Goal: Information Seeking & Learning: Learn about a topic

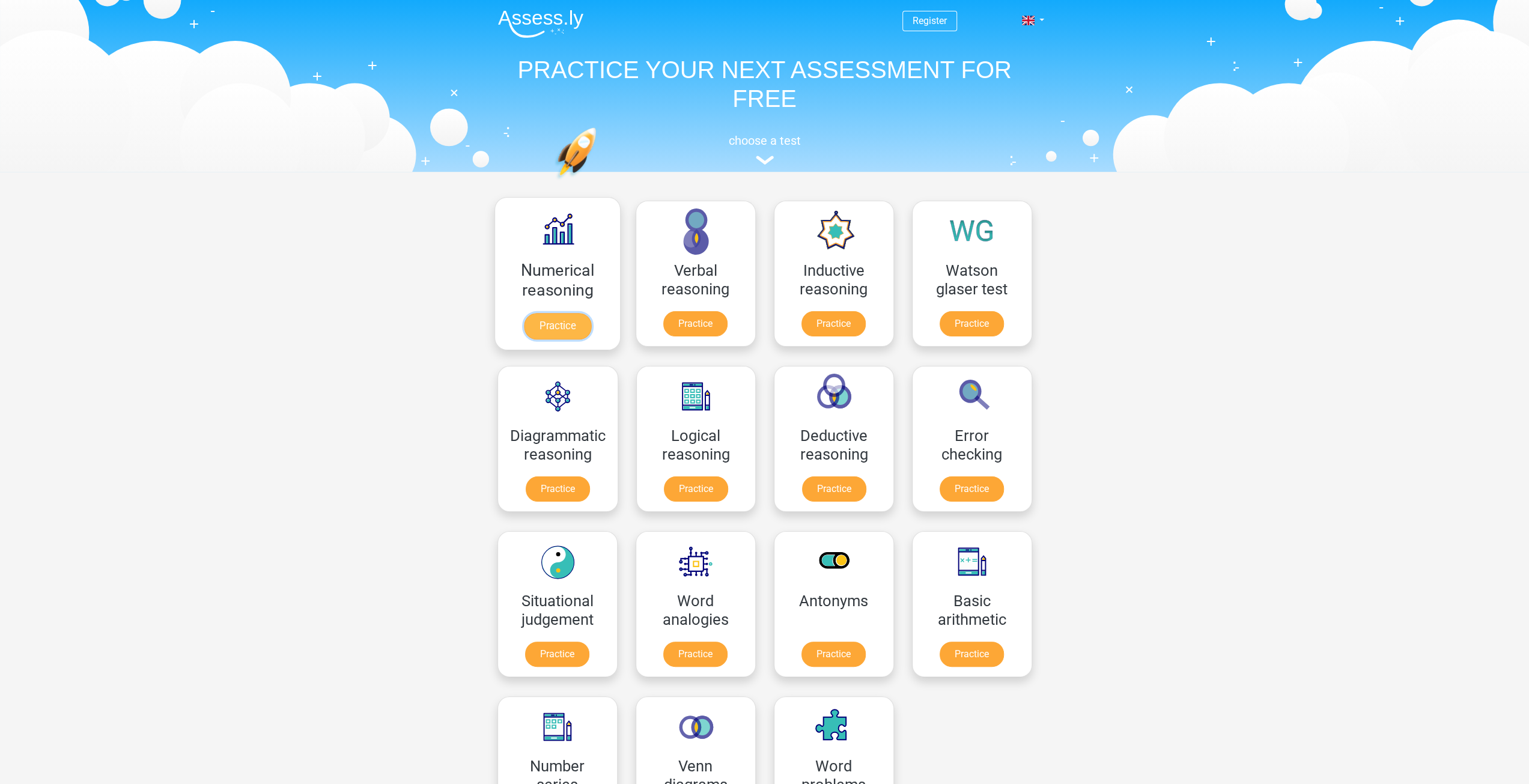
click at [550, 322] on link "Practice" at bounding box center [557, 326] width 67 height 27
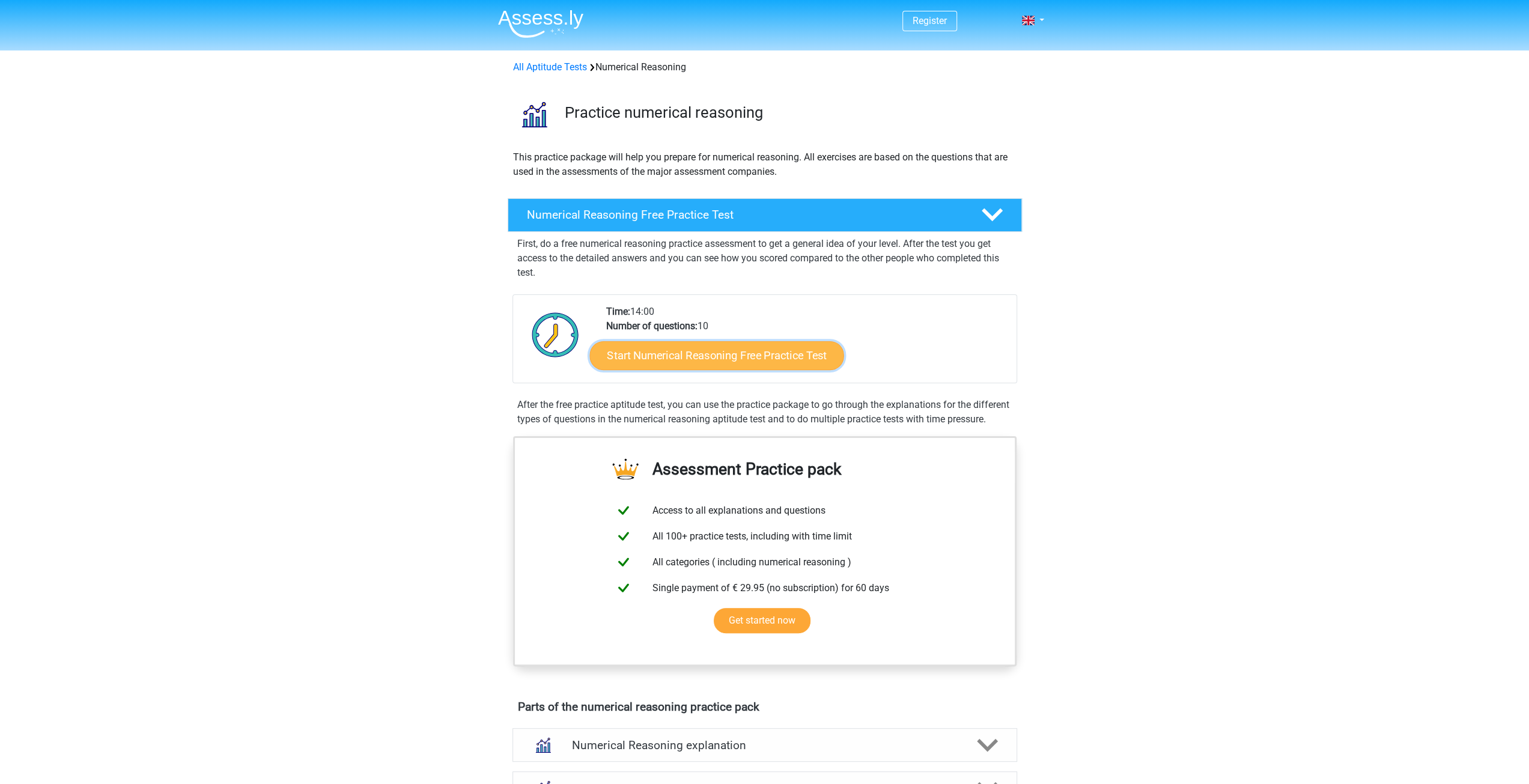
click at [650, 348] on link "Start Numerical Reasoning Free Practice Test" at bounding box center [716, 355] width 254 height 29
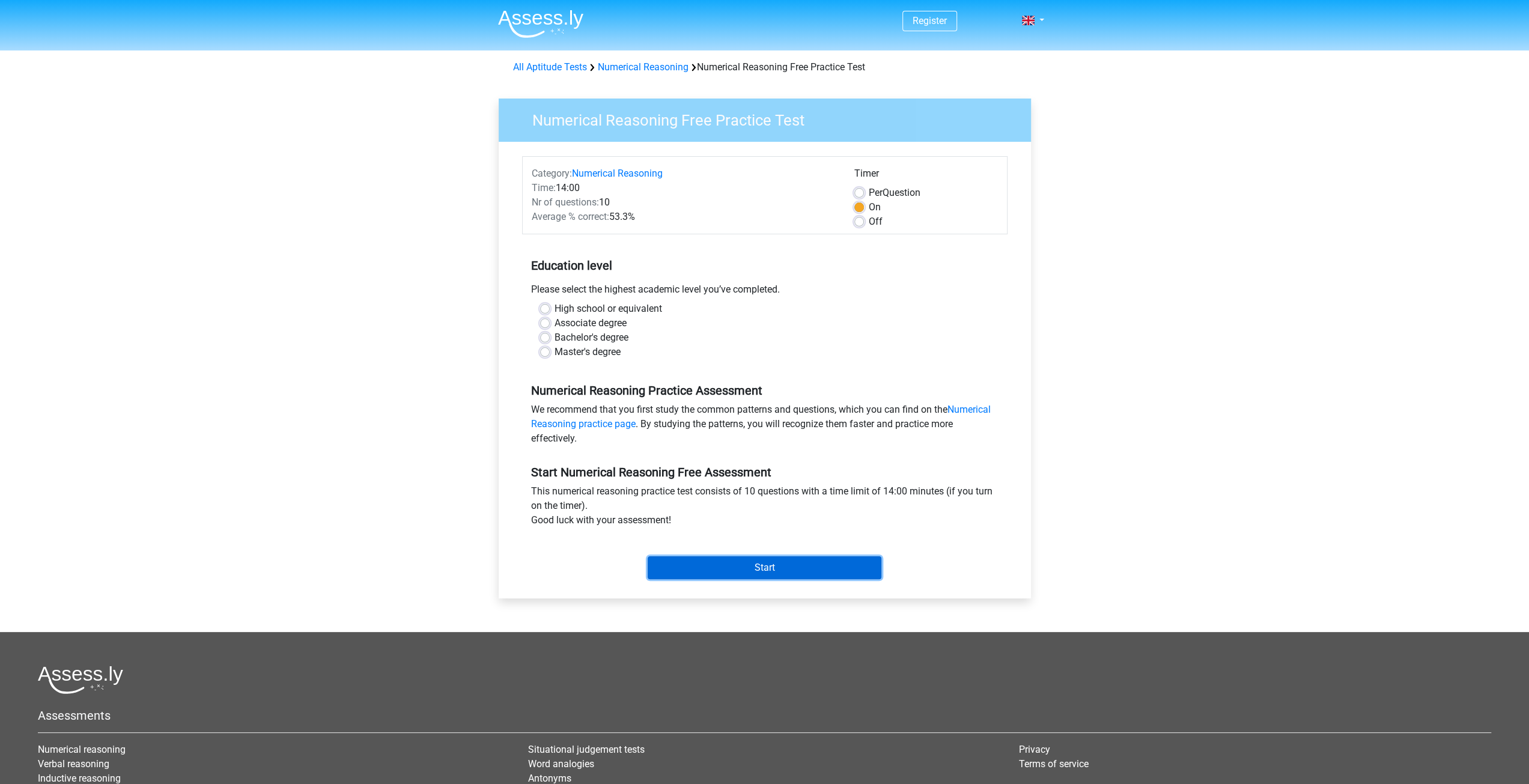
click at [754, 568] on input "Start" at bounding box center [765, 567] width 234 height 23
click at [742, 337] on div "Bachelor's degree" at bounding box center [765, 338] width 449 height 15
click at [604, 318] on label "Associate degree" at bounding box center [591, 324] width 72 height 15
click at [550, 318] on input "Associate degree" at bounding box center [545, 322] width 9 height 12
radio input "true"
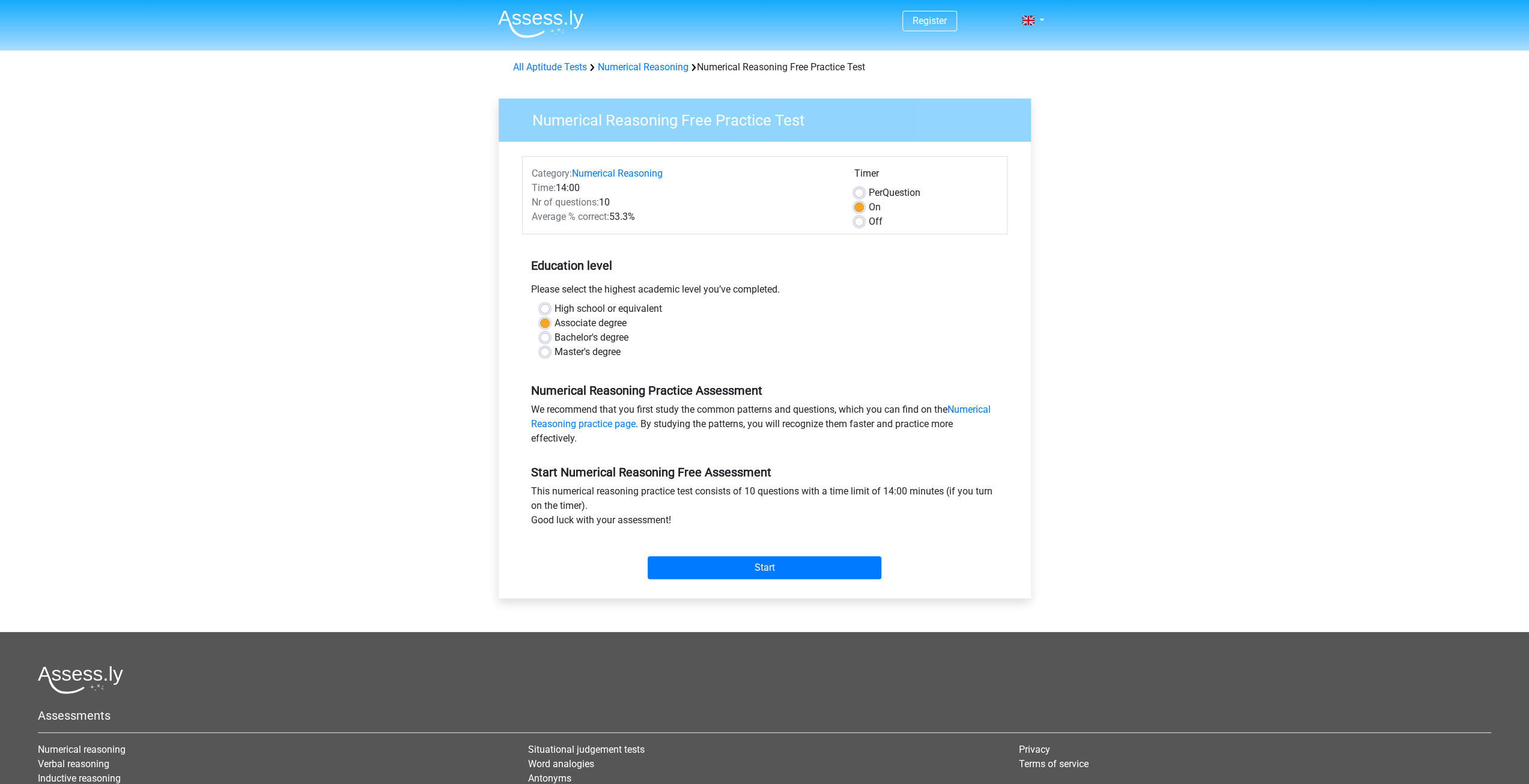
click at [605, 308] on label "High school or equivalent" at bounding box center [609, 309] width 108 height 15
click at [550, 308] on input "High school or equivalent" at bounding box center [545, 308] width 9 height 12
radio input "true"
click at [555, 348] on label "Master's degree" at bounding box center [587, 352] width 66 height 15
click at [544, 348] on input "Master's degree" at bounding box center [545, 351] width 9 height 12
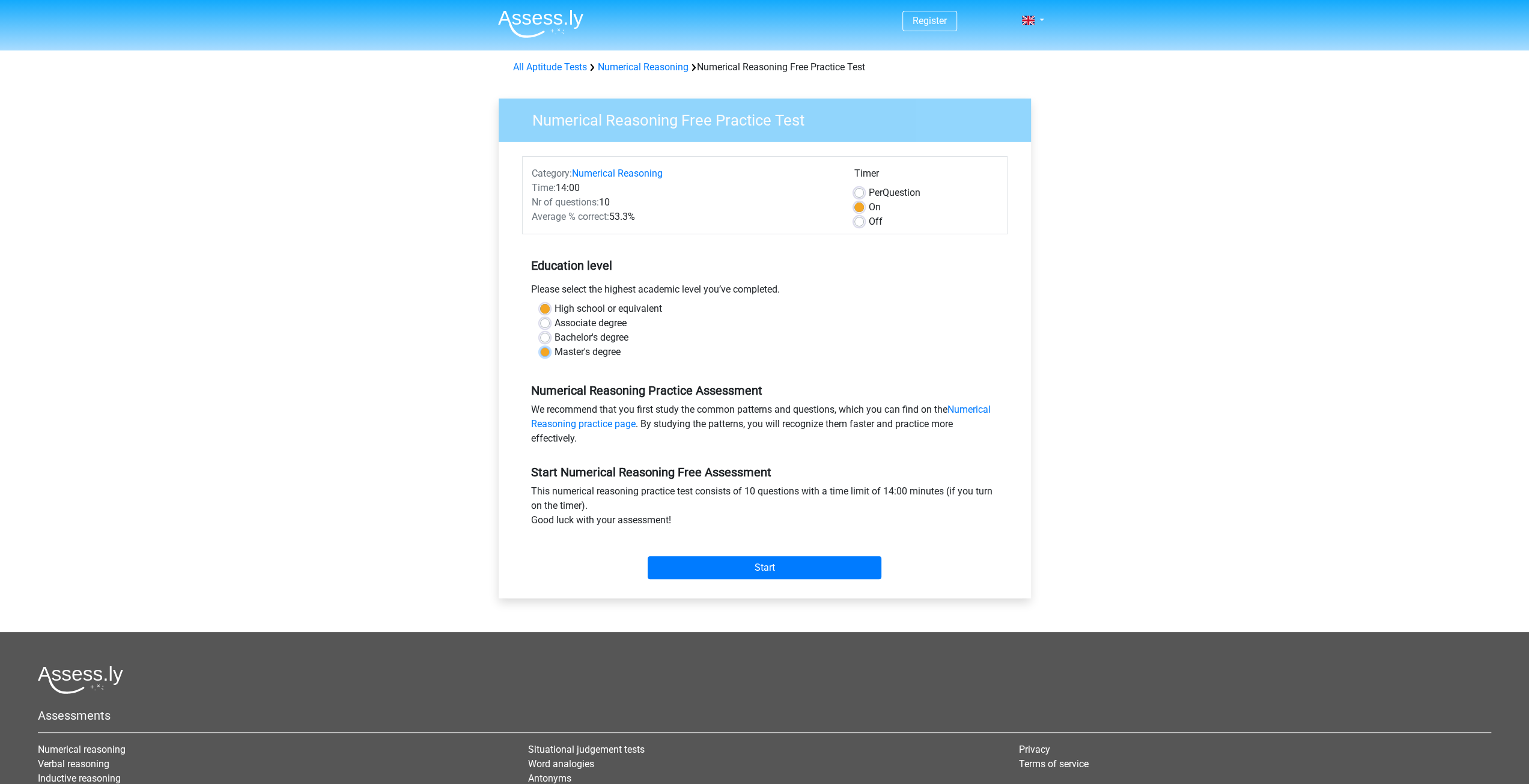
radio input "true"
click at [700, 567] on input "Start" at bounding box center [765, 567] width 234 height 23
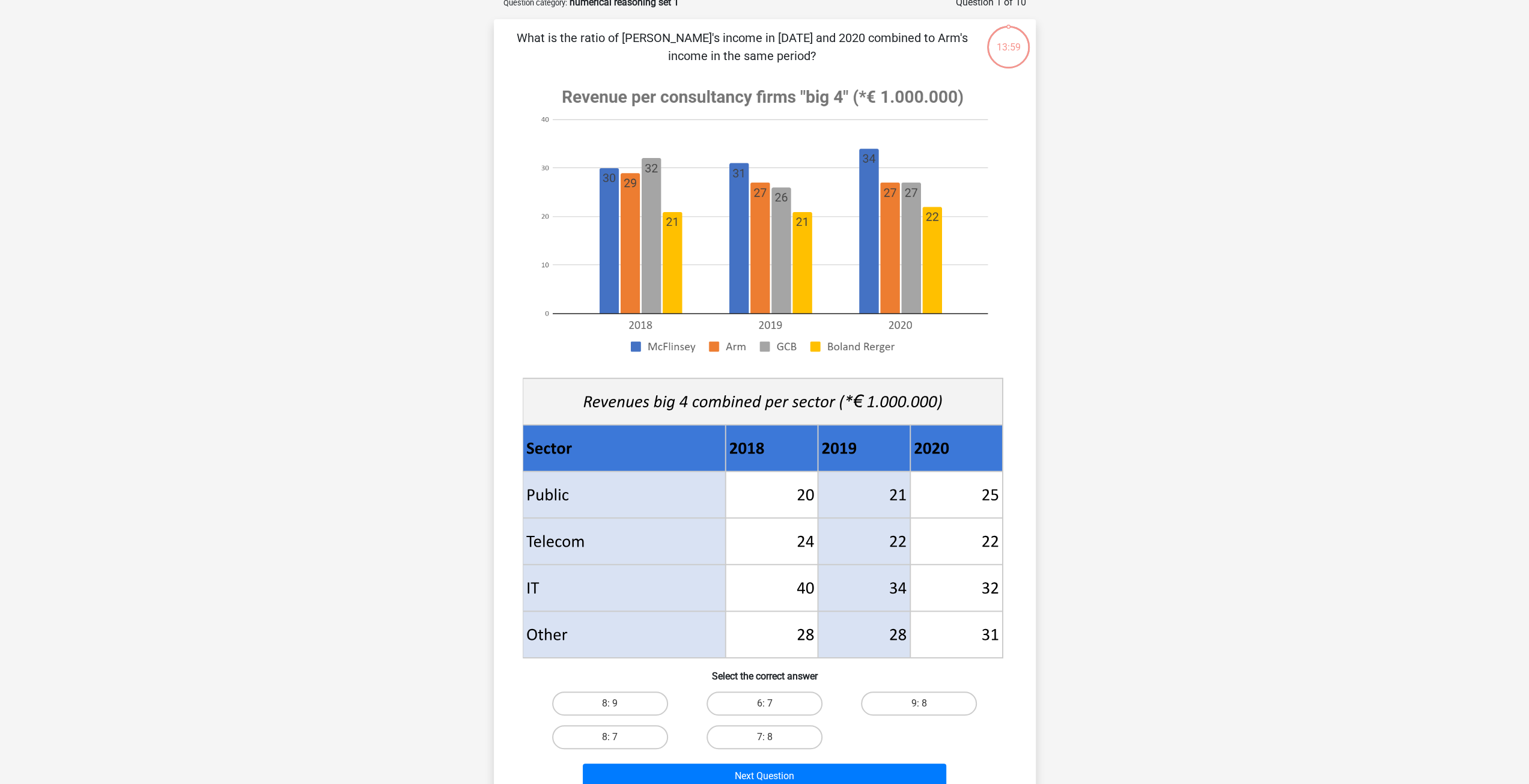
scroll to position [60, 0]
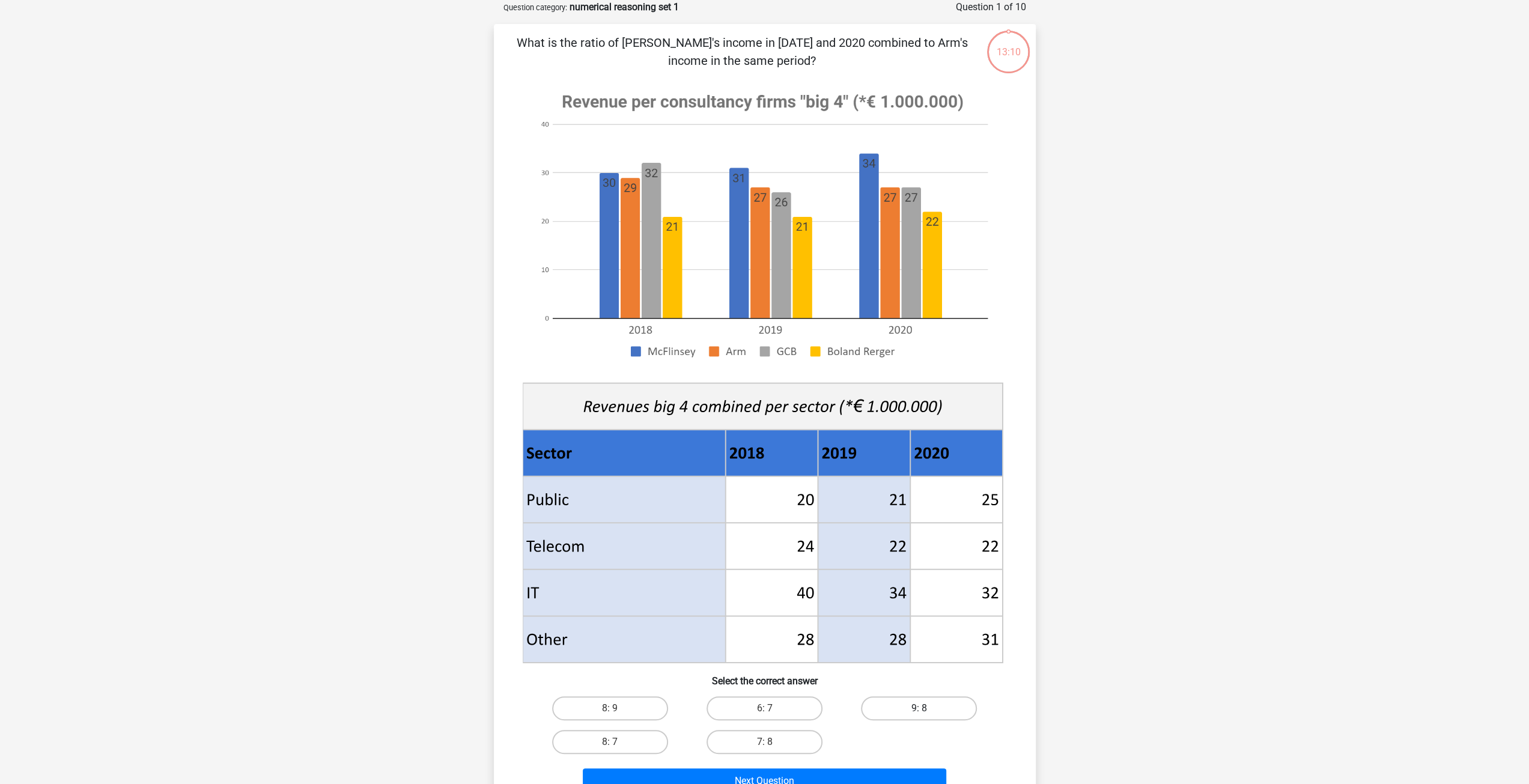
click at [917, 709] on label "9: 8" at bounding box center [919, 708] width 116 height 24
click at [919, 709] on input "9: 8" at bounding box center [923, 712] width 8 height 8
radio input "true"
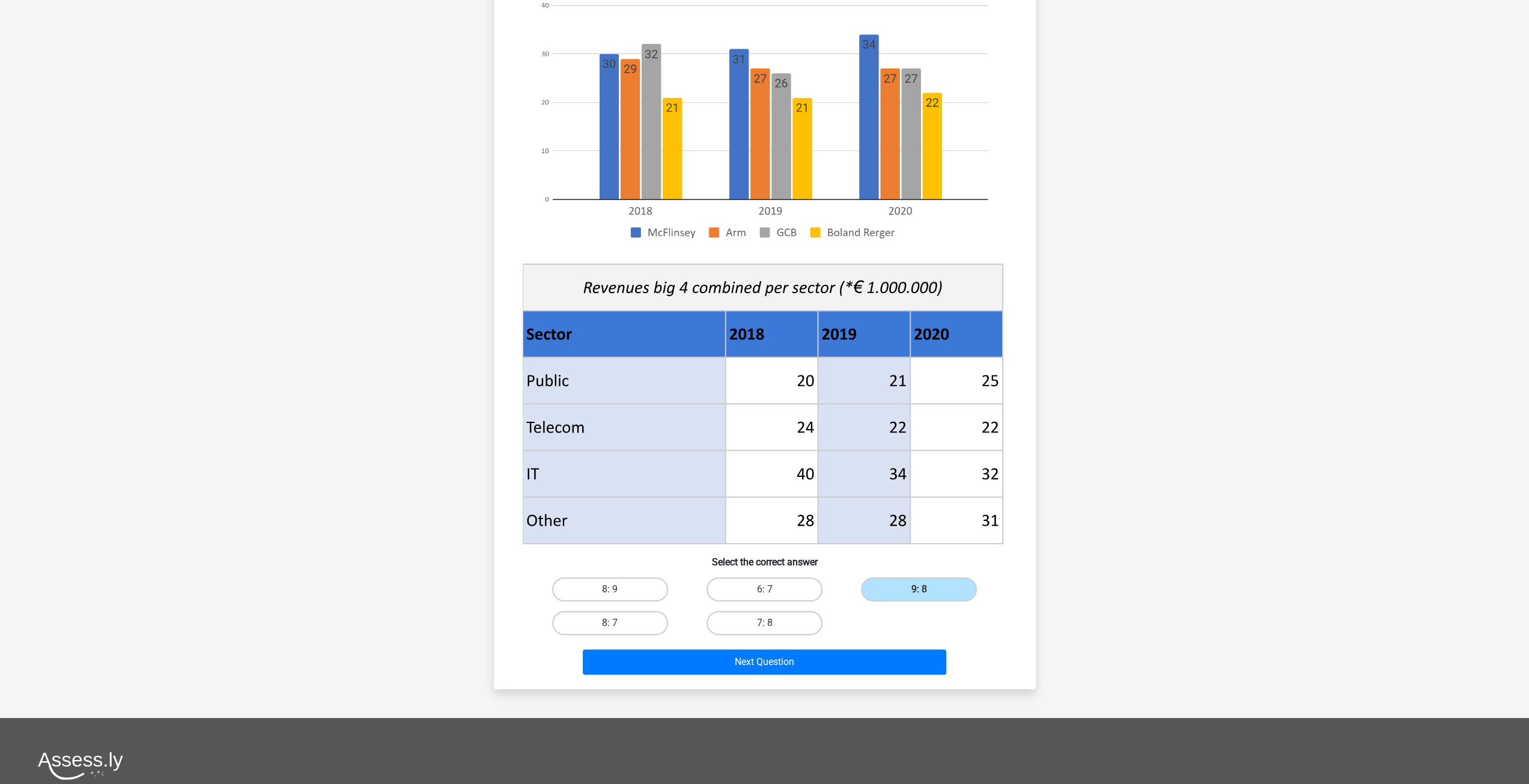
scroll to position [180, 0]
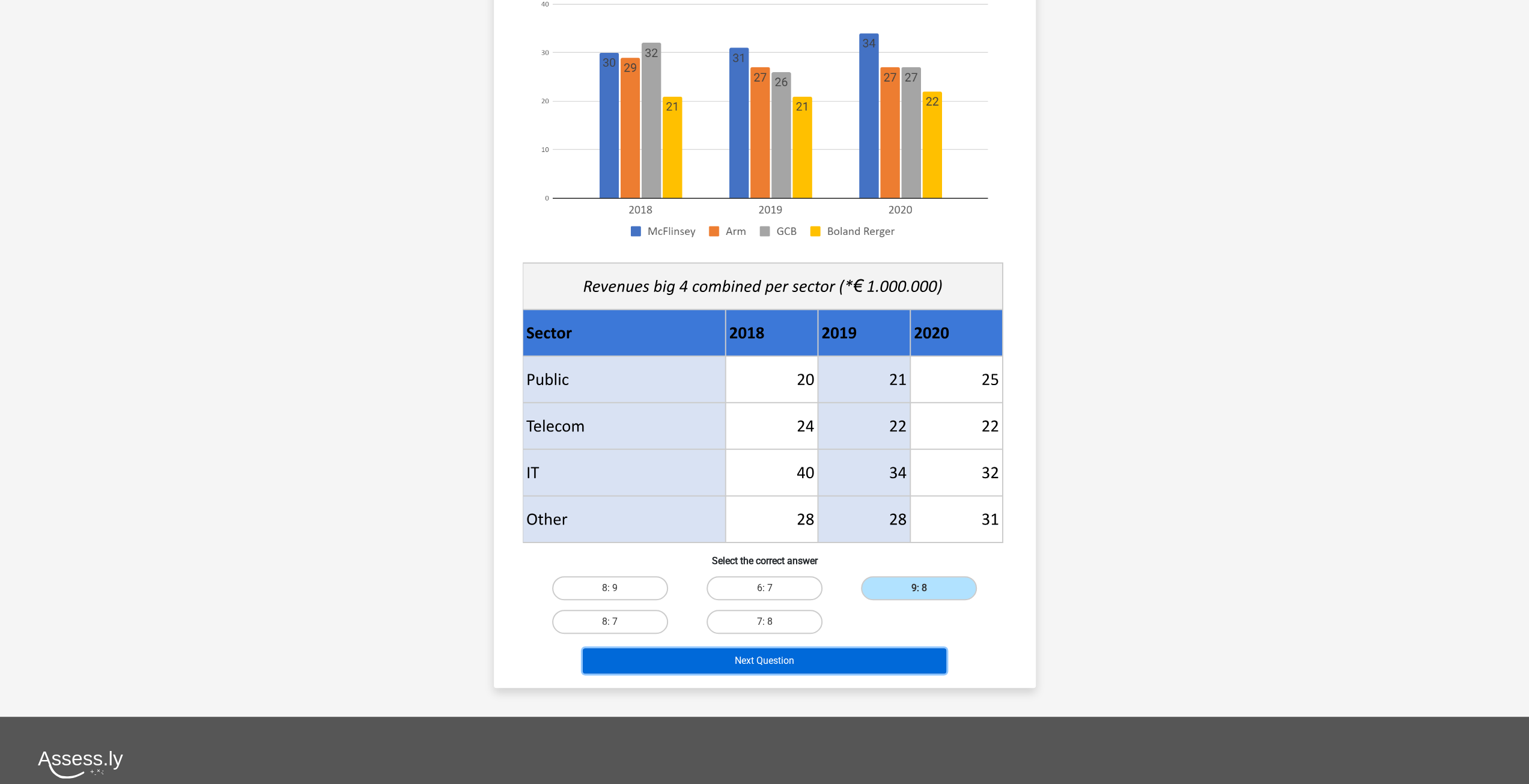
click at [829, 664] on button "Next Question" at bounding box center [764, 661] width 363 height 25
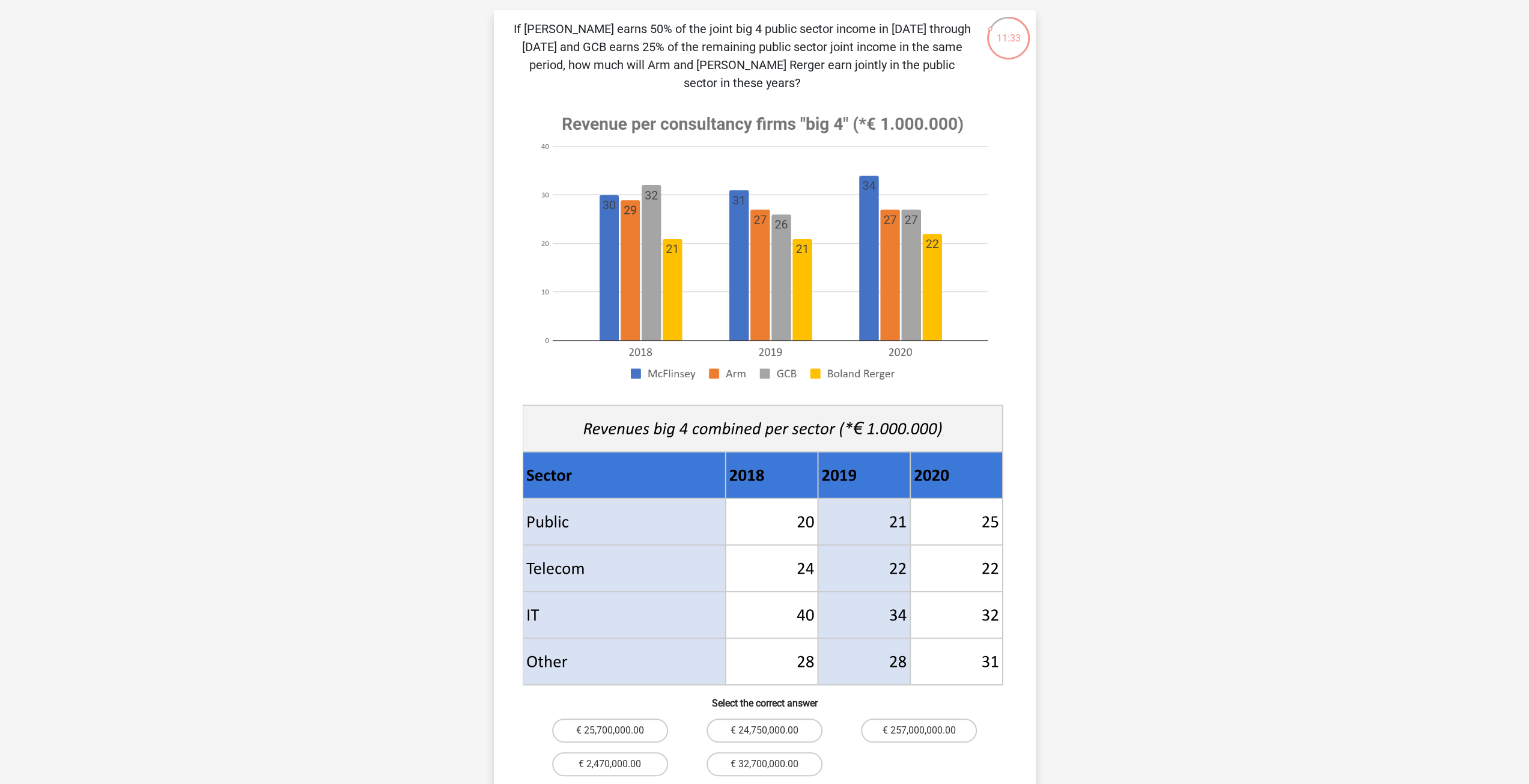
scroll to position [300, 0]
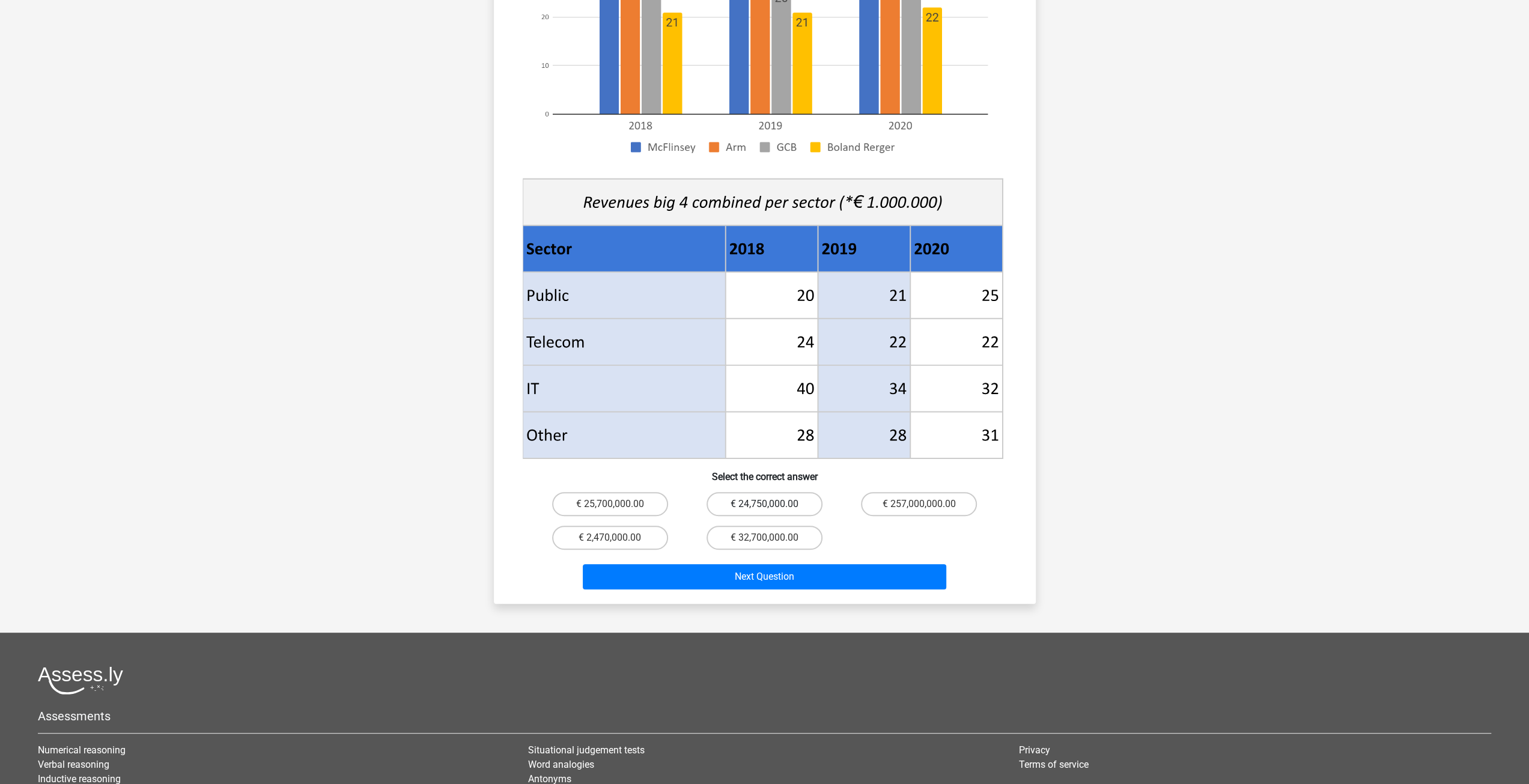
click at [799, 492] on label "€ 24,750,000.00" at bounding box center [764, 504] width 116 height 24
click at [772, 504] on input "€ 24,750,000.00" at bounding box center [768, 508] width 8 height 8
radio input "true"
click at [771, 564] on button "Next Question" at bounding box center [764, 577] width 363 height 25
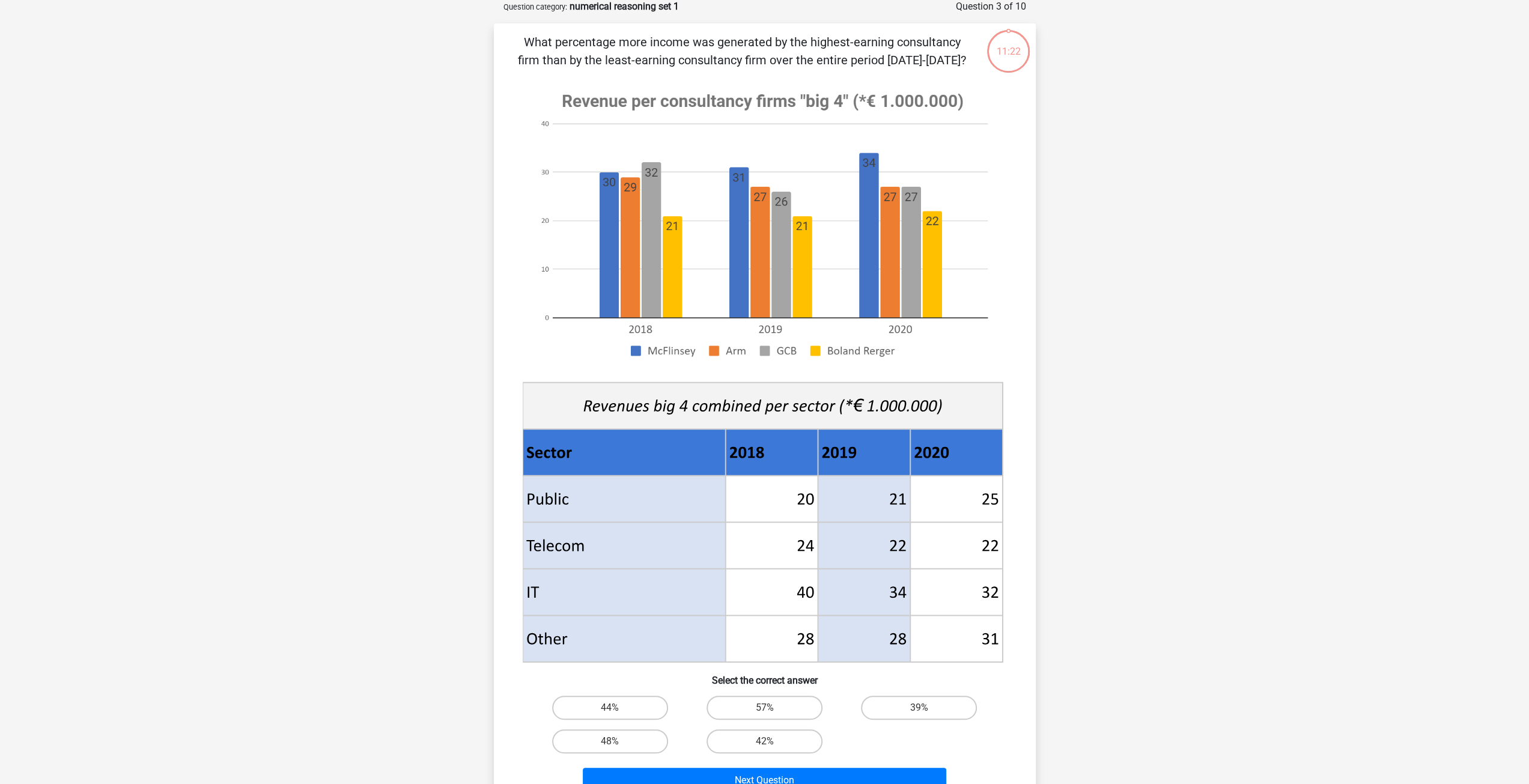
scroll to position [60, 0]
click at [784, 737] on label "42%" at bounding box center [764, 742] width 116 height 24
click at [772, 742] on input "42%" at bounding box center [768, 746] width 8 height 8
radio input "true"
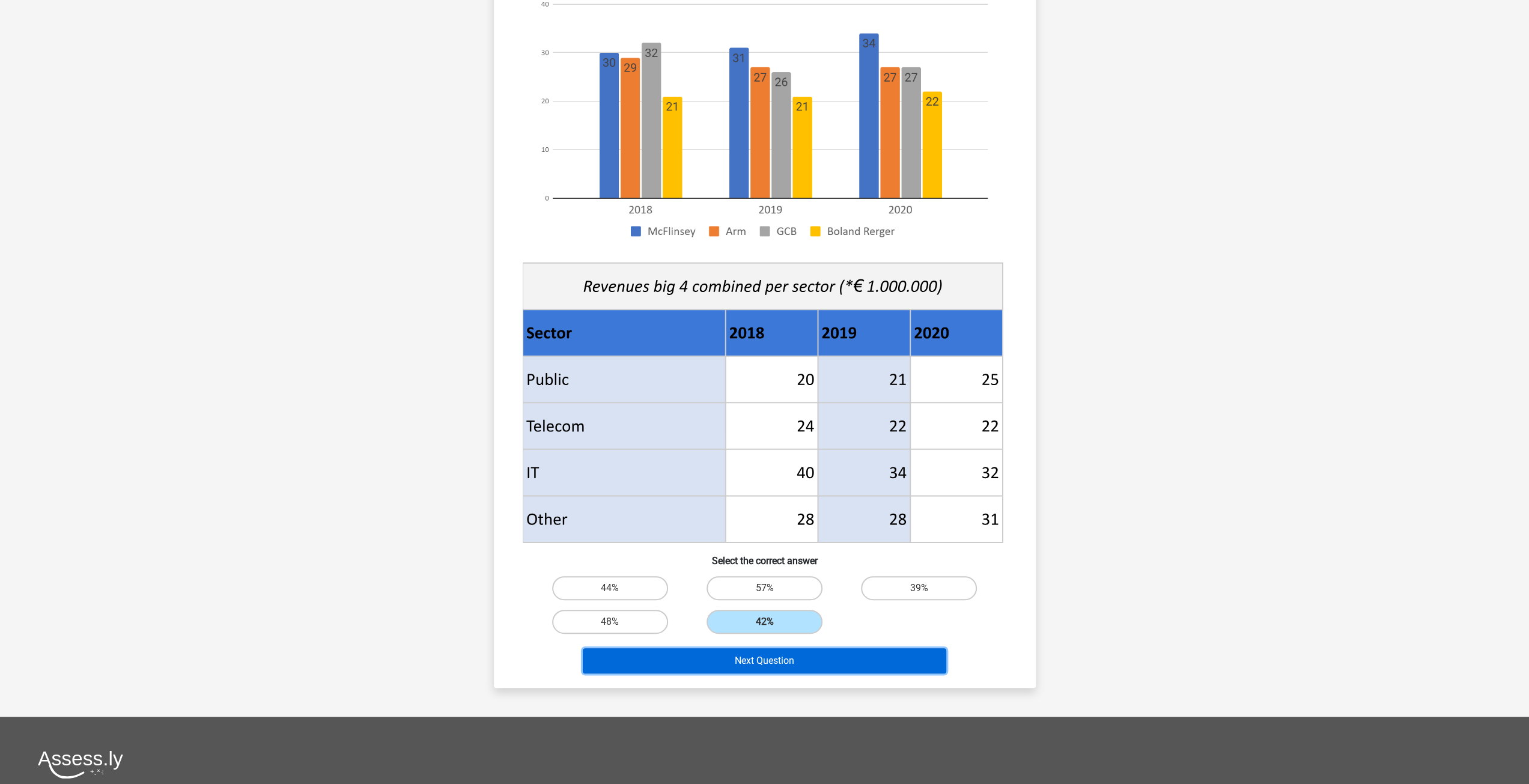
click at [809, 668] on button "Next Question" at bounding box center [764, 661] width 363 height 25
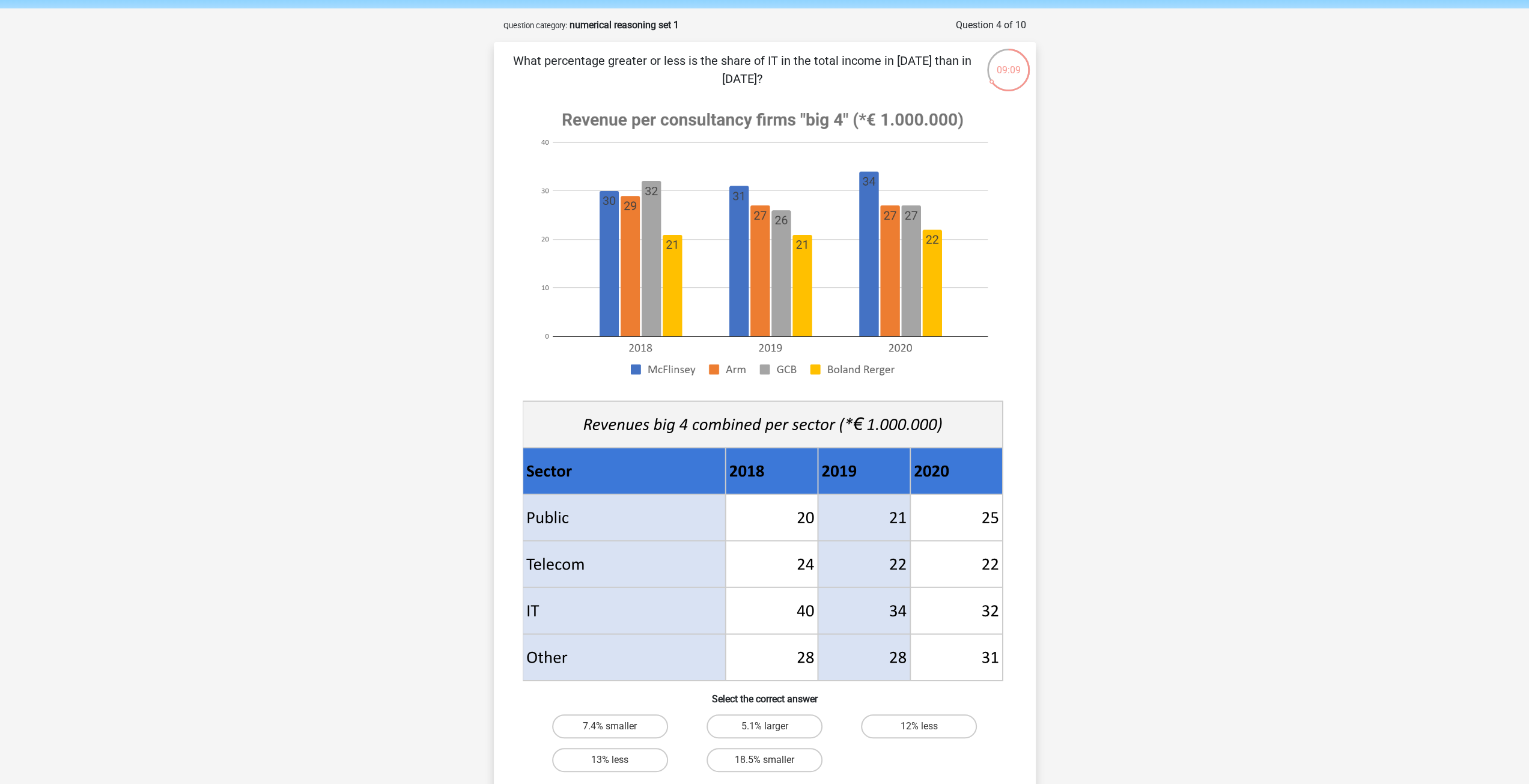
scroll to position [300, 0]
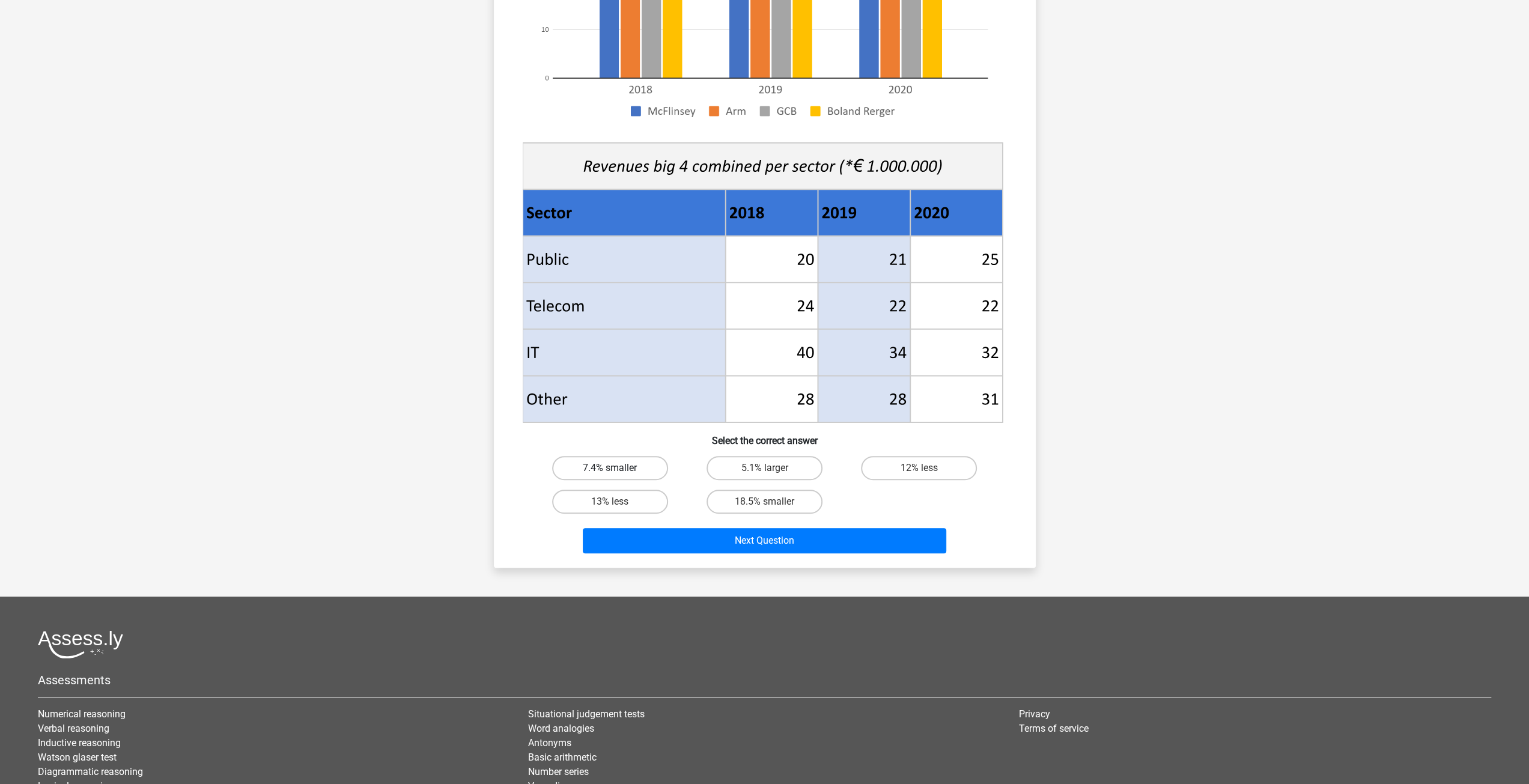
click at [624, 464] on label "7.4% smaller" at bounding box center [610, 468] width 116 height 24
click at [618, 468] on input "7.4% smaller" at bounding box center [614, 472] width 8 height 8
radio input "true"
click at [678, 543] on button "Next Question" at bounding box center [764, 541] width 363 height 25
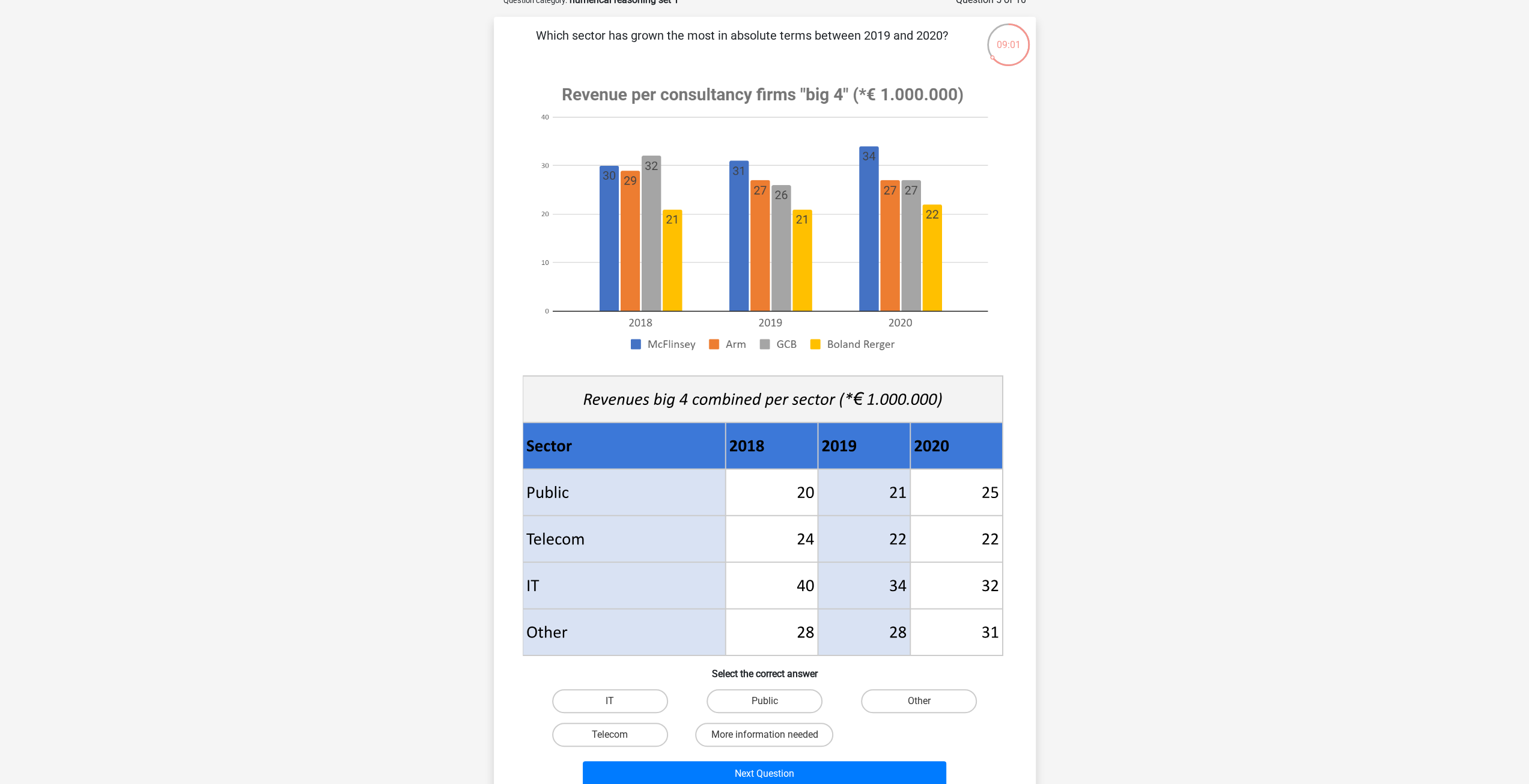
scroll to position [71, 0]
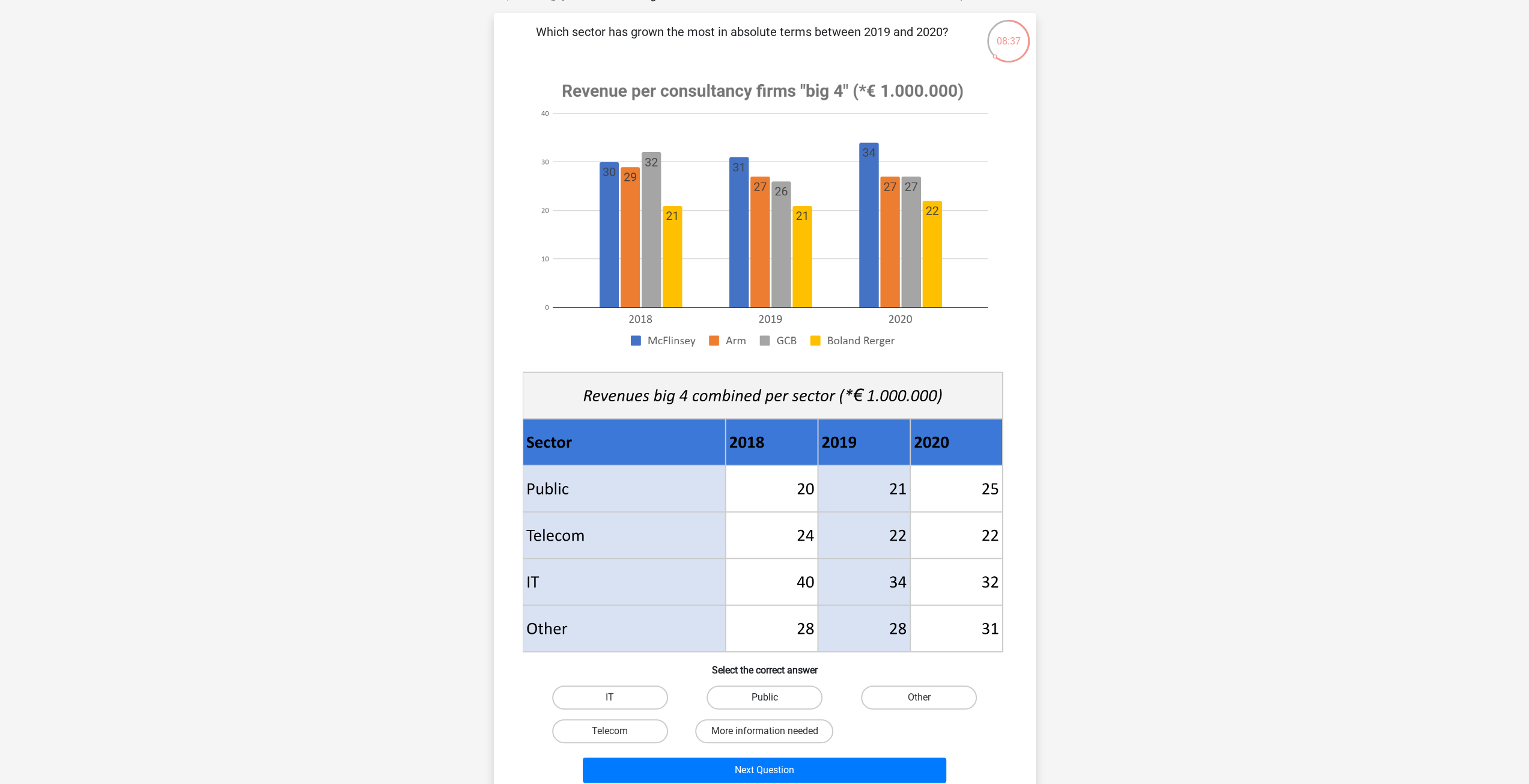
click at [781, 690] on label "Public" at bounding box center [764, 698] width 116 height 24
click at [772, 698] on input "Public" at bounding box center [768, 702] width 8 height 8
radio input "true"
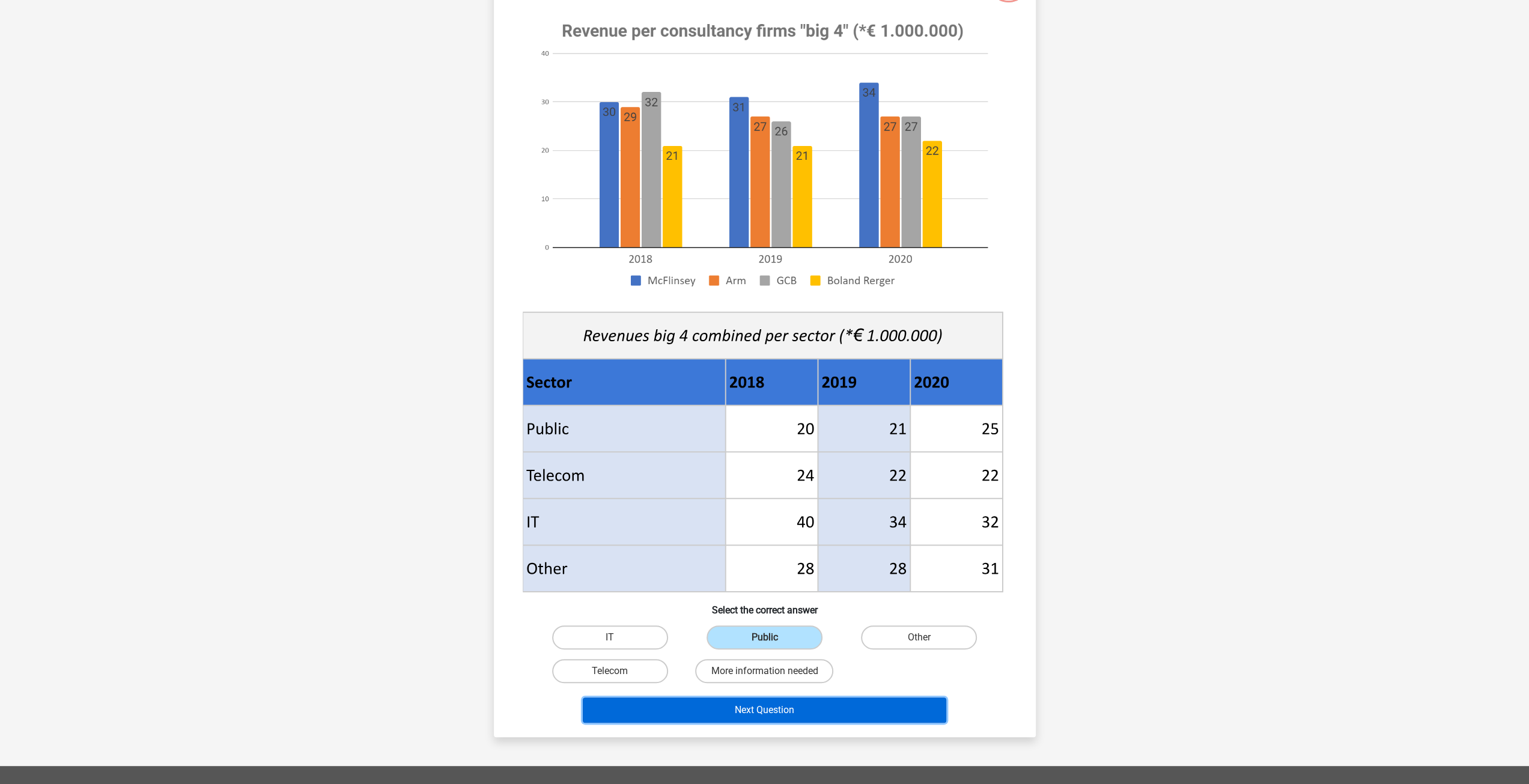
click at [819, 716] on button "Next Question" at bounding box center [764, 710] width 363 height 25
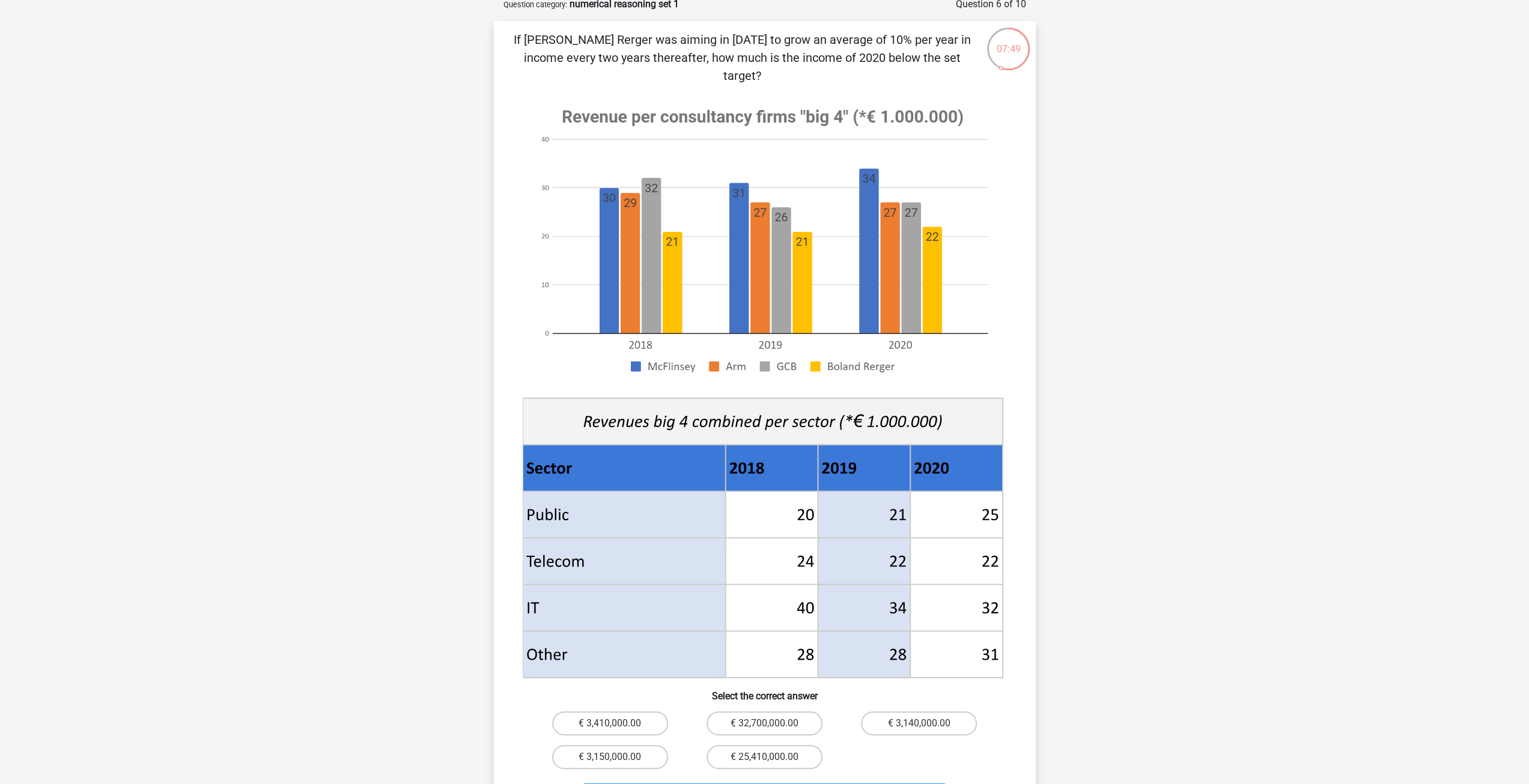
scroll to position [60, 0]
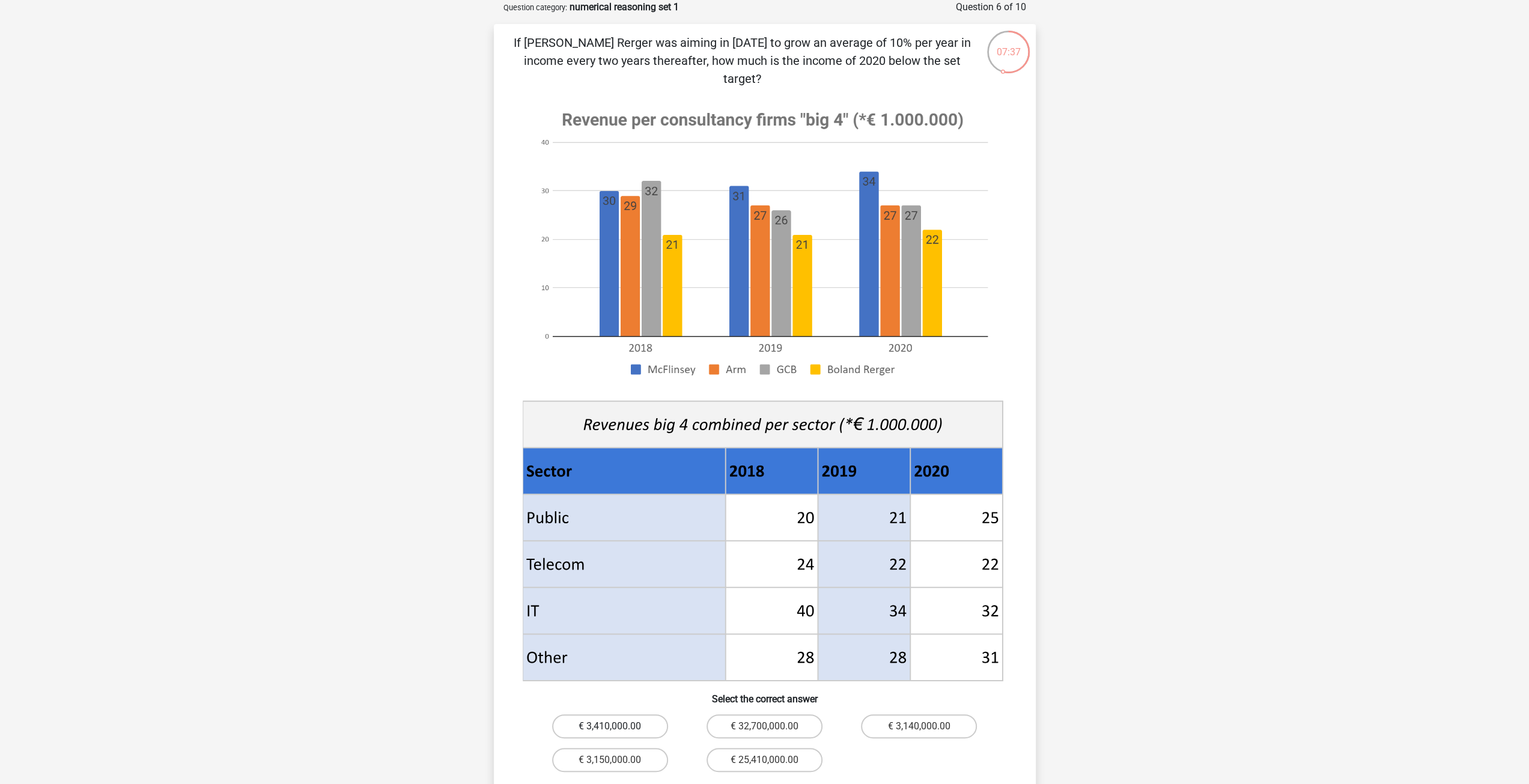
click at [636, 714] on label "€ 3,410,000.00" at bounding box center [610, 726] width 116 height 24
click at [618, 726] on input "€ 3,410,000.00" at bounding box center [614, 730] width 8 height 8
radio input "true"
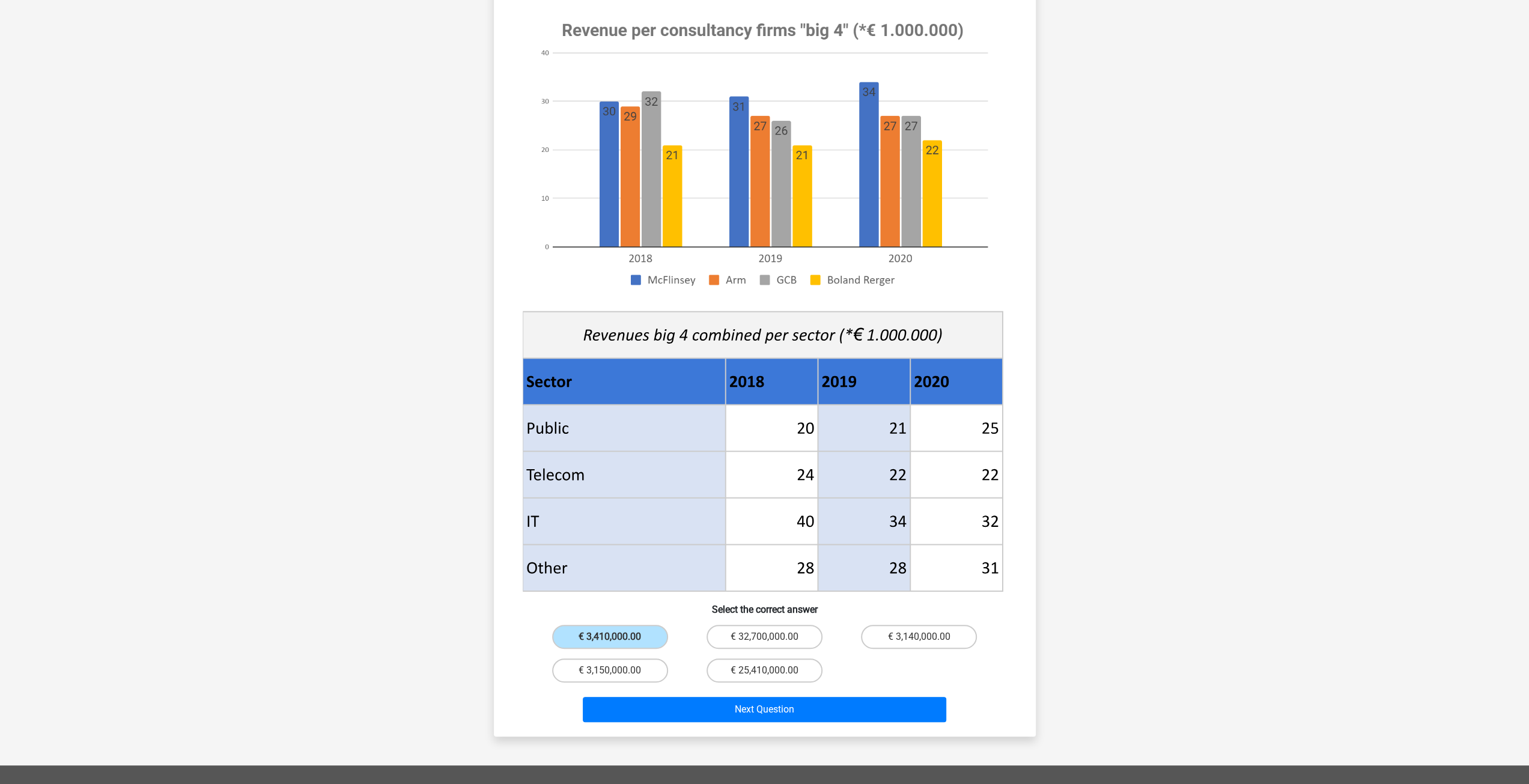
scroll to position [180, 0]
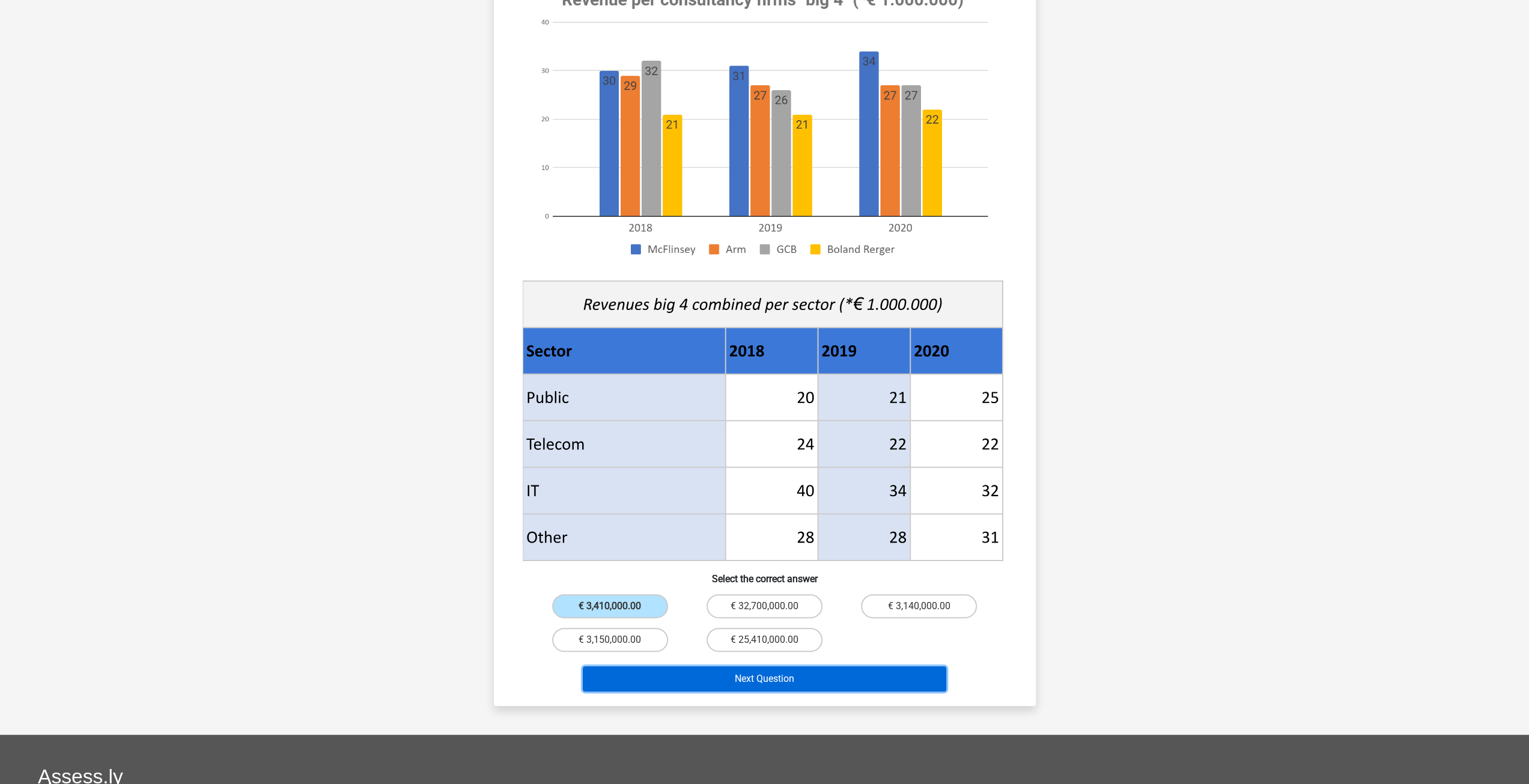
click at [868, 666] on button "Next Question" at bounding box center [764, 679] width 363 height 25
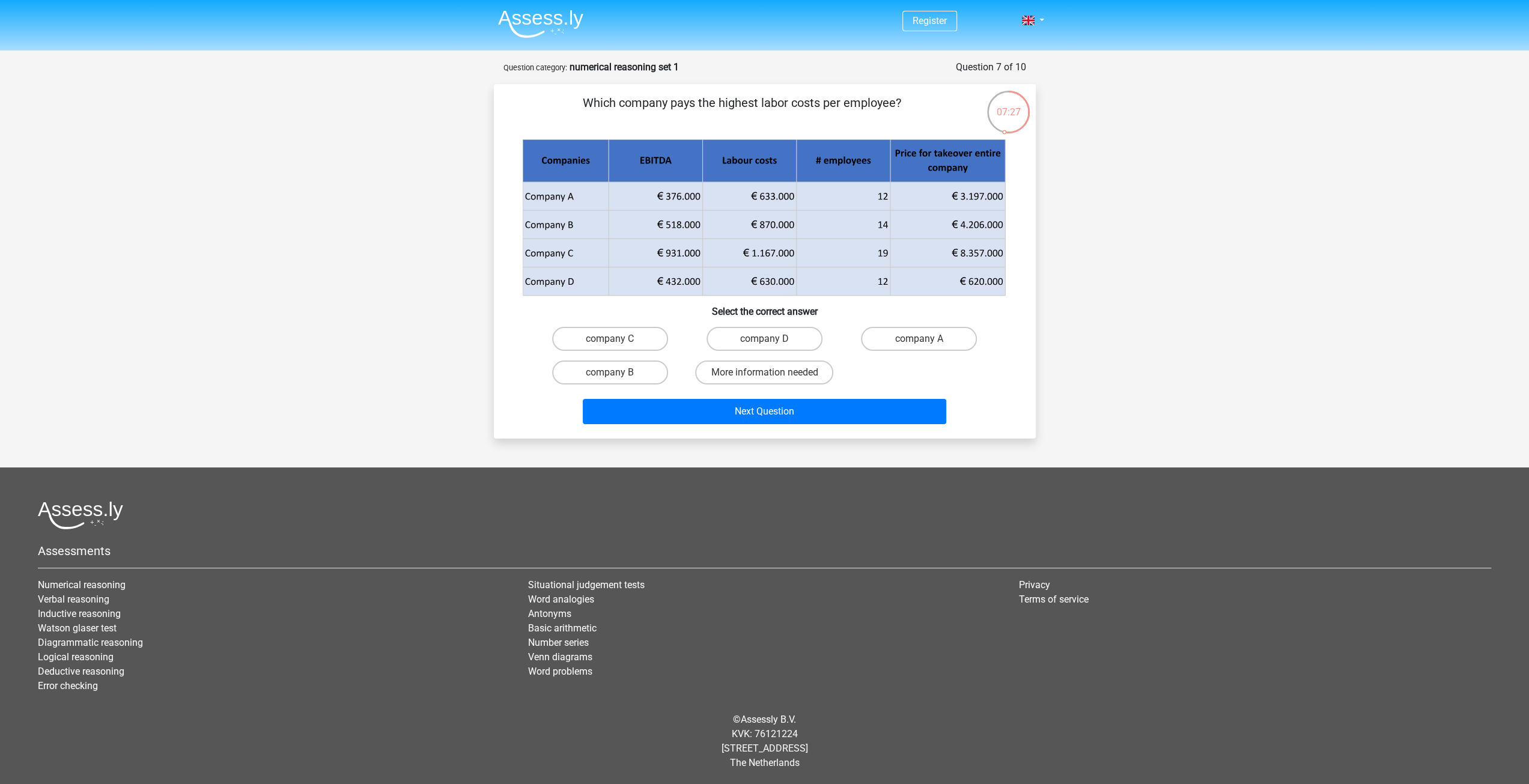
scroll to position [0, 0]
click at [645, 342] on label "company C" at bounding box center [610, 339] width 116 height 24
click at [618, 342] on input "company C" at bounding box center [614, 343] width 8 height 8
radio input "true"
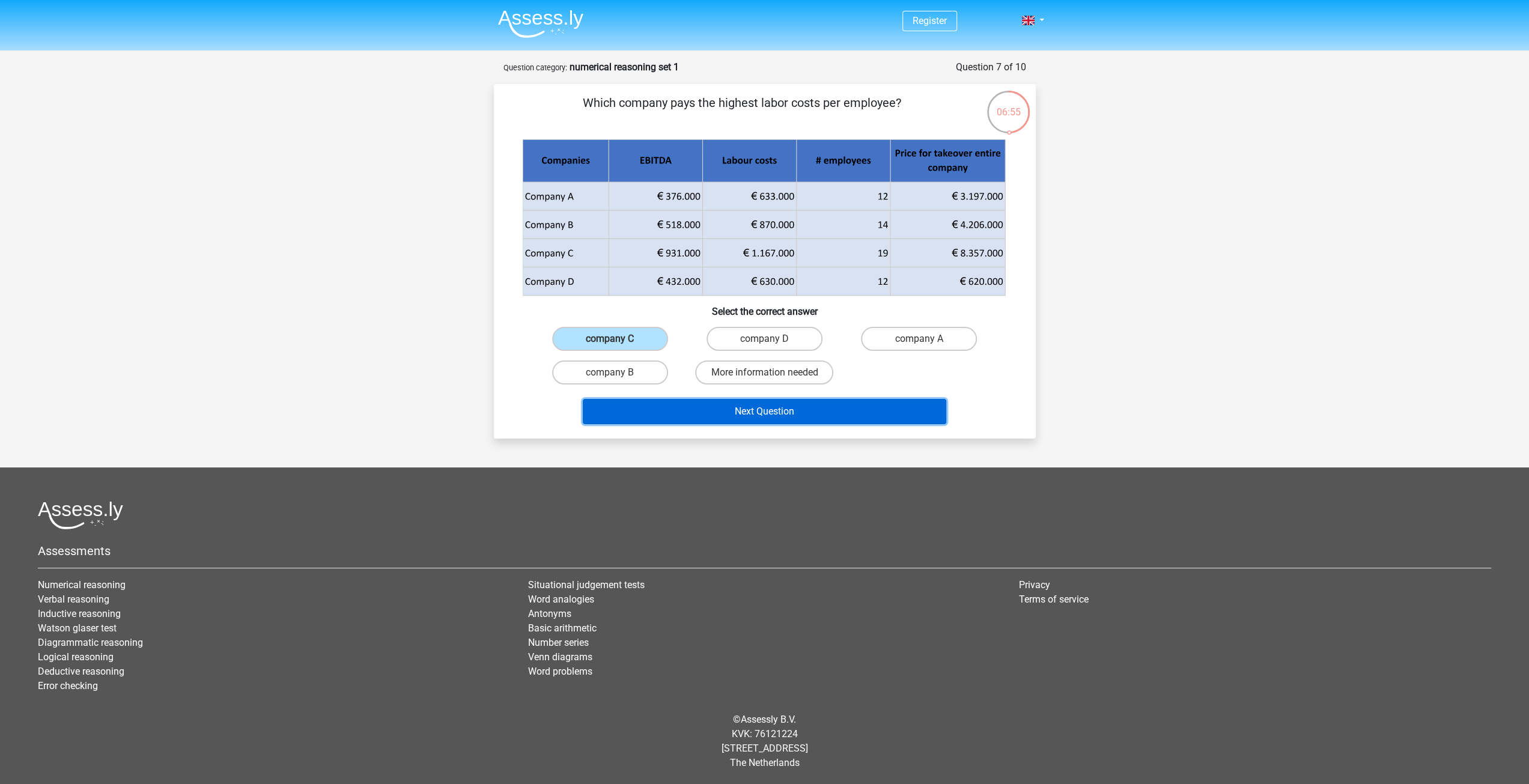
click at [749, 411] on button "Next Question" at bounding box center [764, 411] width 363 height 25
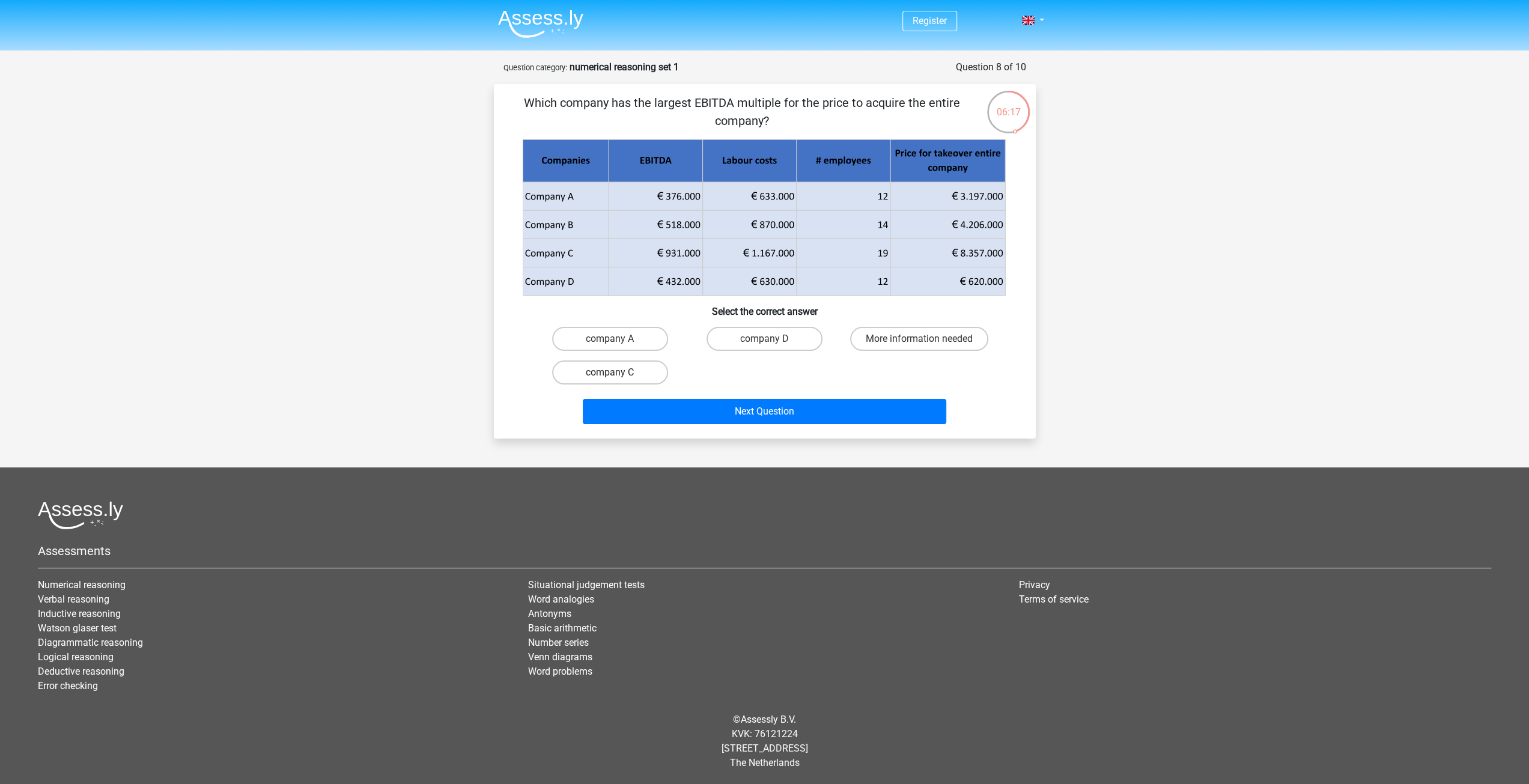
click at [643, 373] on label "company C" at bounding box center [610, 373] width 116 height 24
click at [618, 373] on input "company C" at bounding box center [614, 377] width 8 height 8
radio input "true"
click at [758, 408] on button "Next Question" at bounding box center [764, 411] width 363 height 25
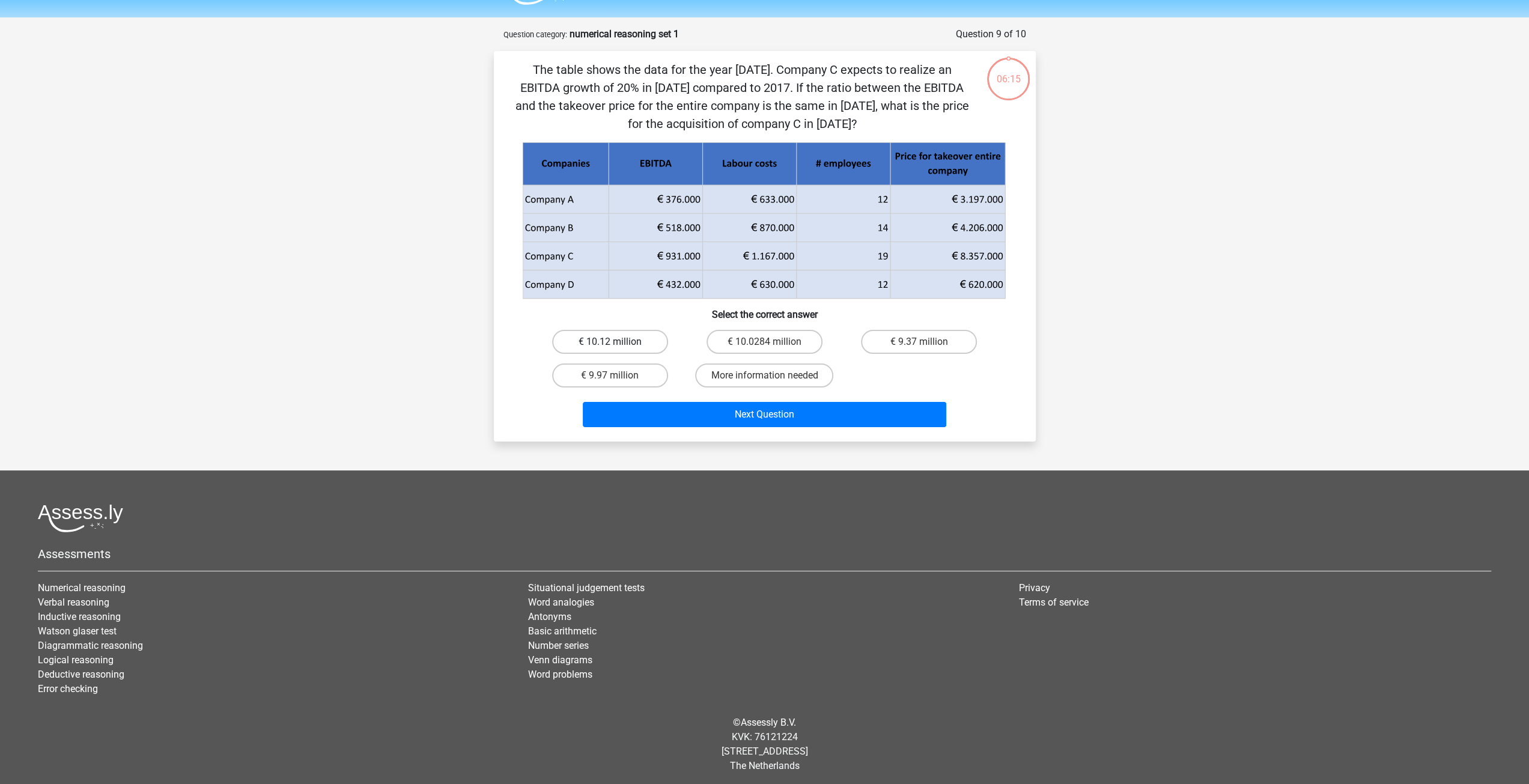
scroll to position [36, 0]
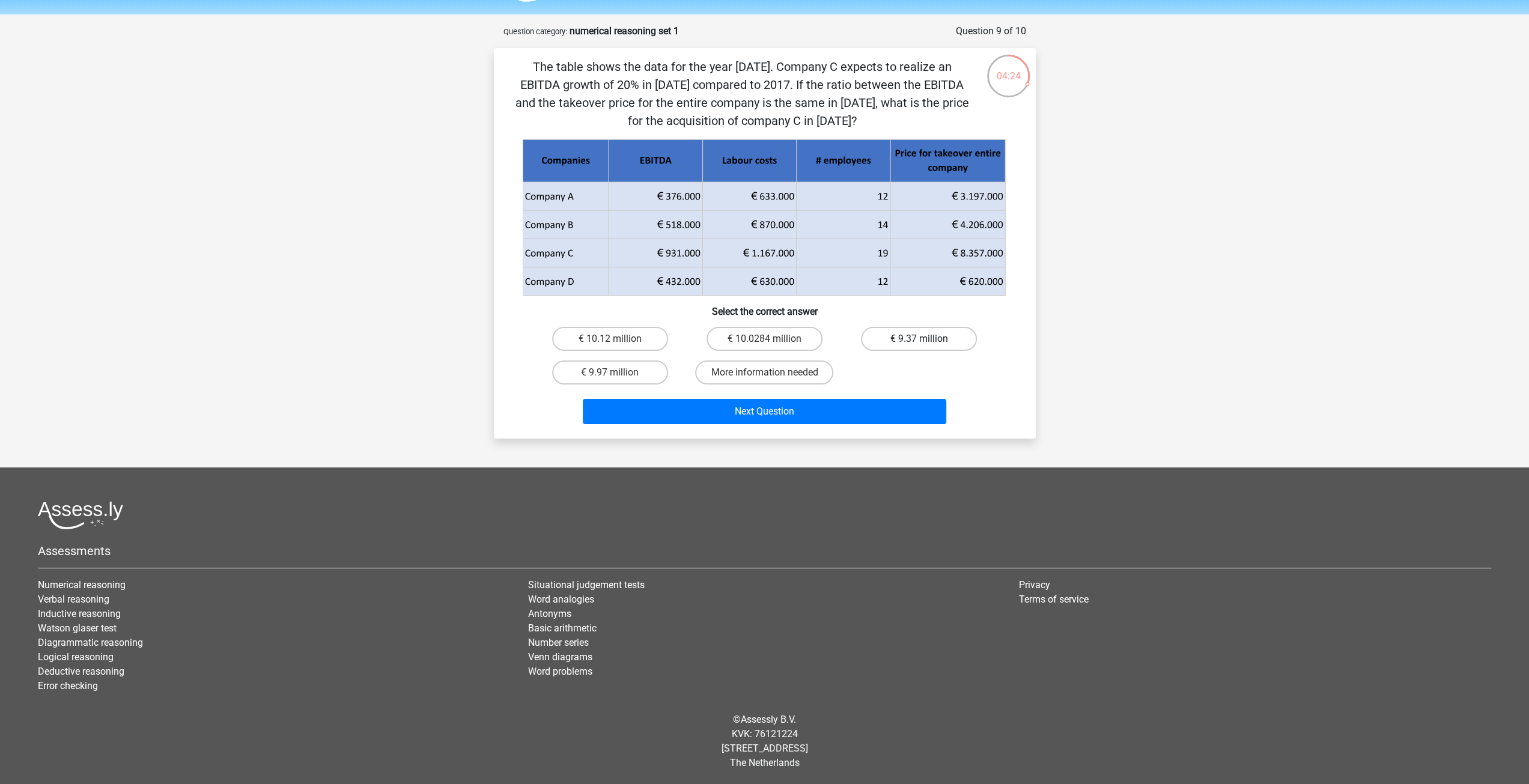
click at [888, 340] on label "€ 9.37 million" at bounding box center [919, 339] width 116 height 24
click at [919, 340] on input "€ 9.37 million" at bounding box center [923, 343] width 8 height 8
radio input "true"
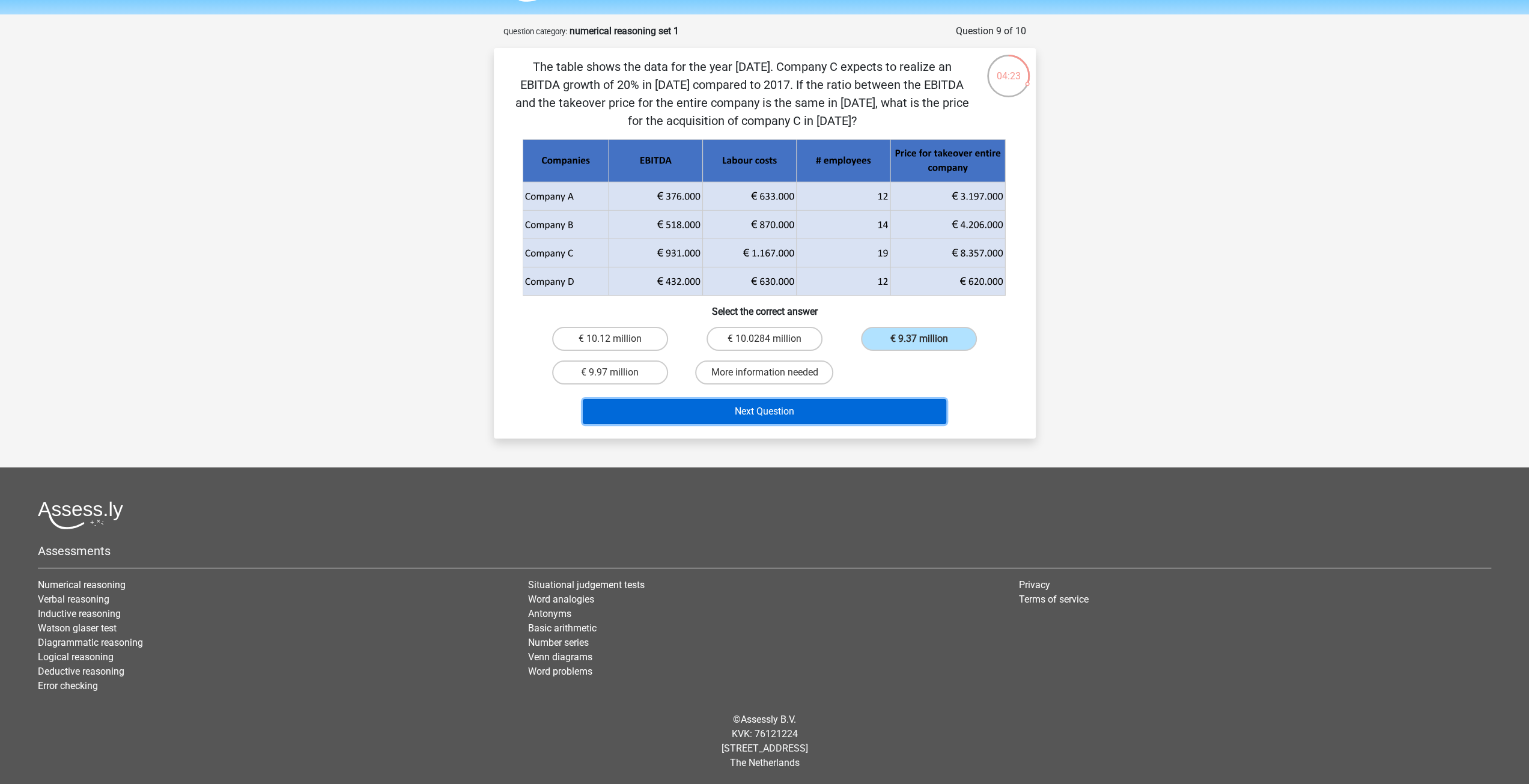
click at [816, 420] on button "Next Question" at bounding box center [764, 411] width 363 height 25
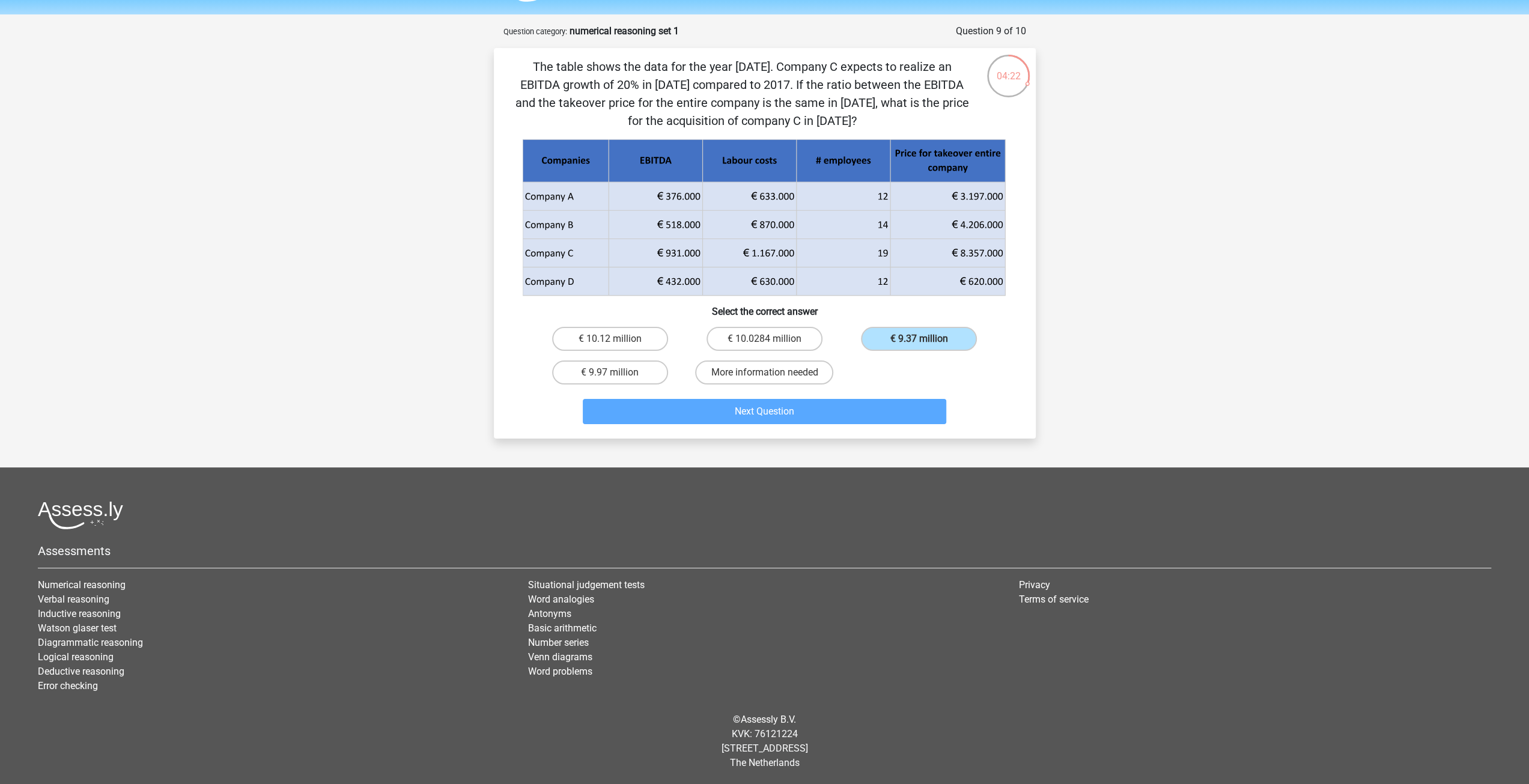
scroll to position [18, 0]
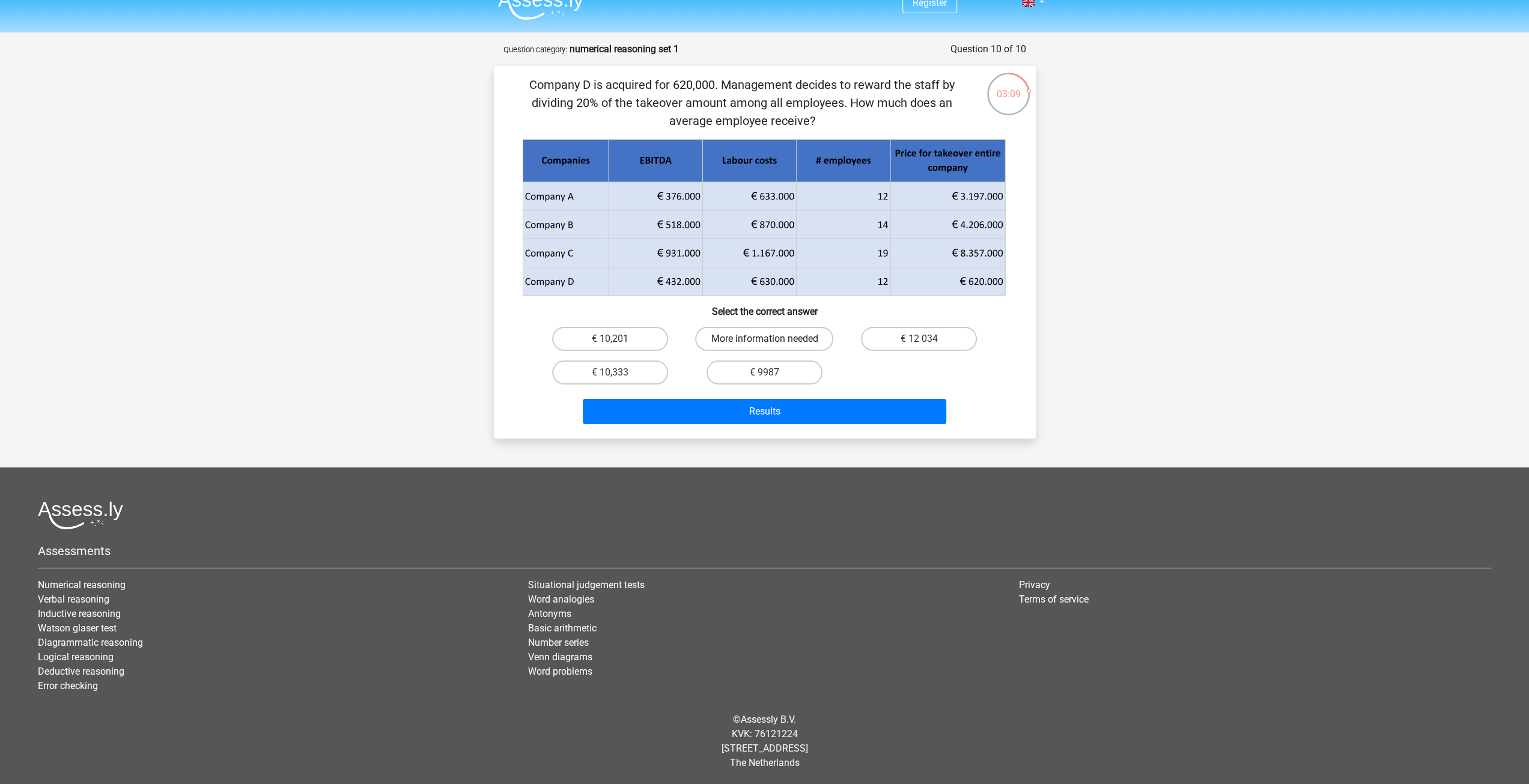
click at [712, 340] on label "More information needed" at bounding box center [764, 339] width 138 height 24
click at [764, 340] on input "More information needed" at bounding box center [768, 343] width 8 height 8
radio input "true"
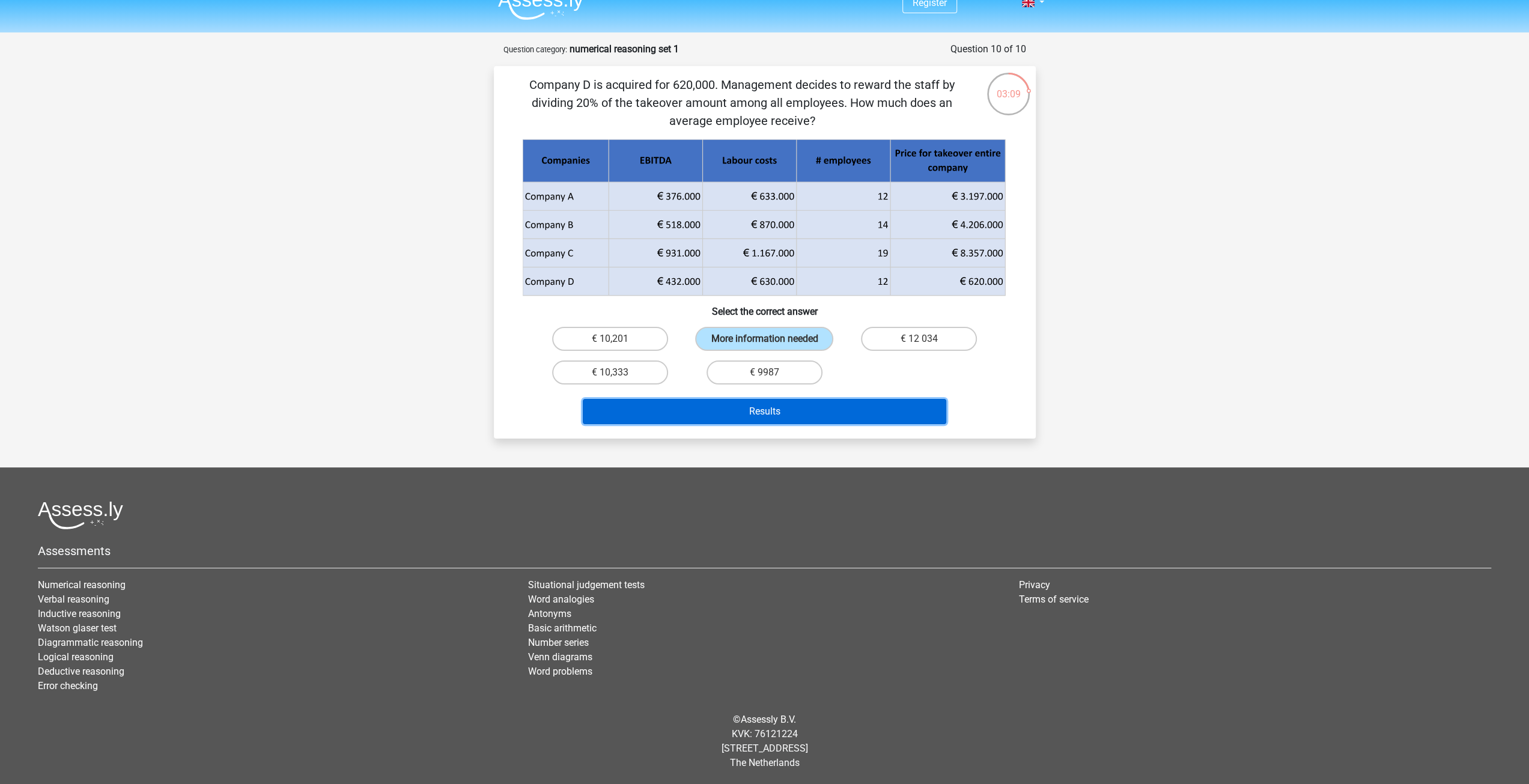
click at [714, 405] on button "Results" at bounding box center [764, 411] width 363 height 25
